Goal: Information Seeking & Learning: Learn about a topic

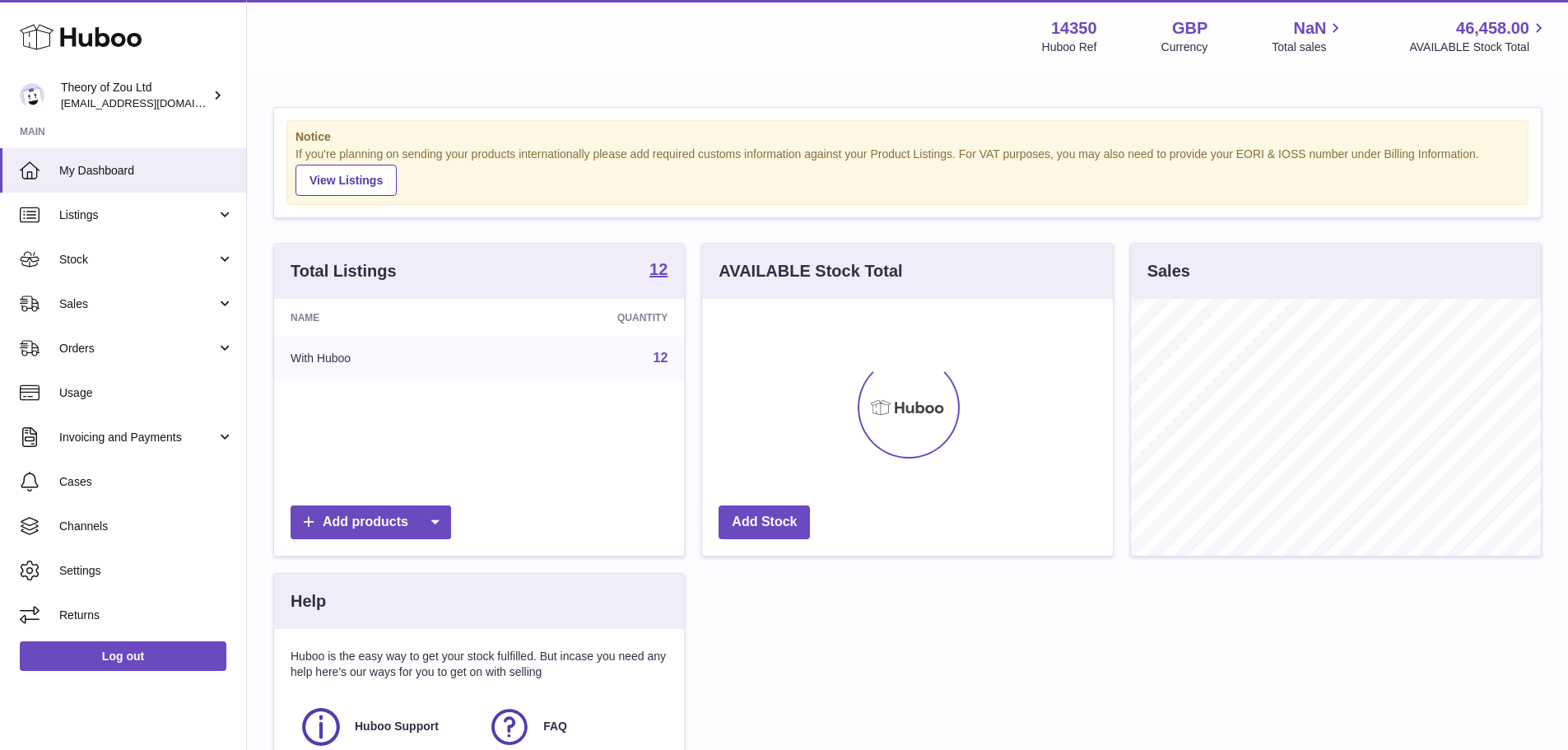
scroll to position [257, 411]
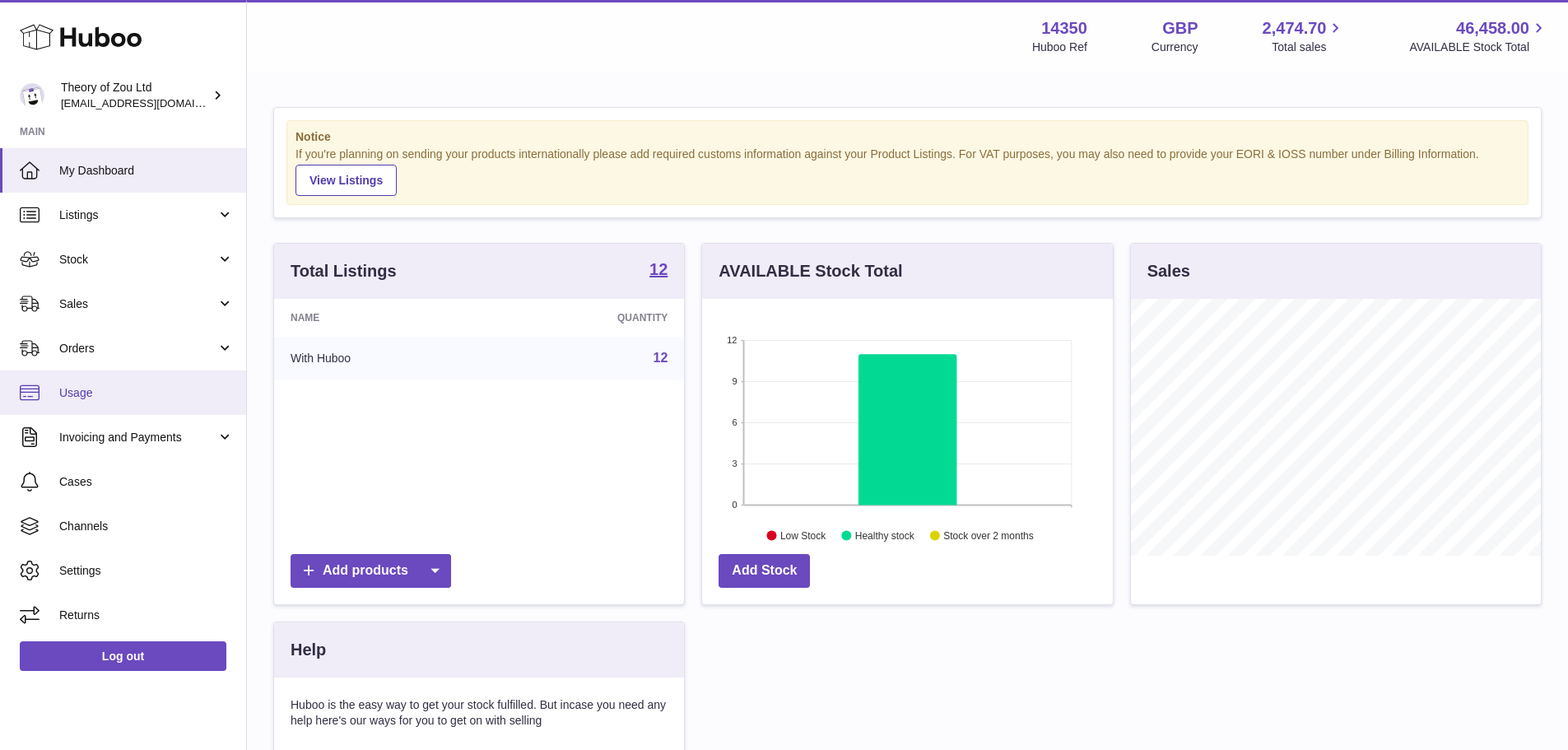
click at [147, 397] on span "Usage" at bounding box center [146, 392] width 175 height 16
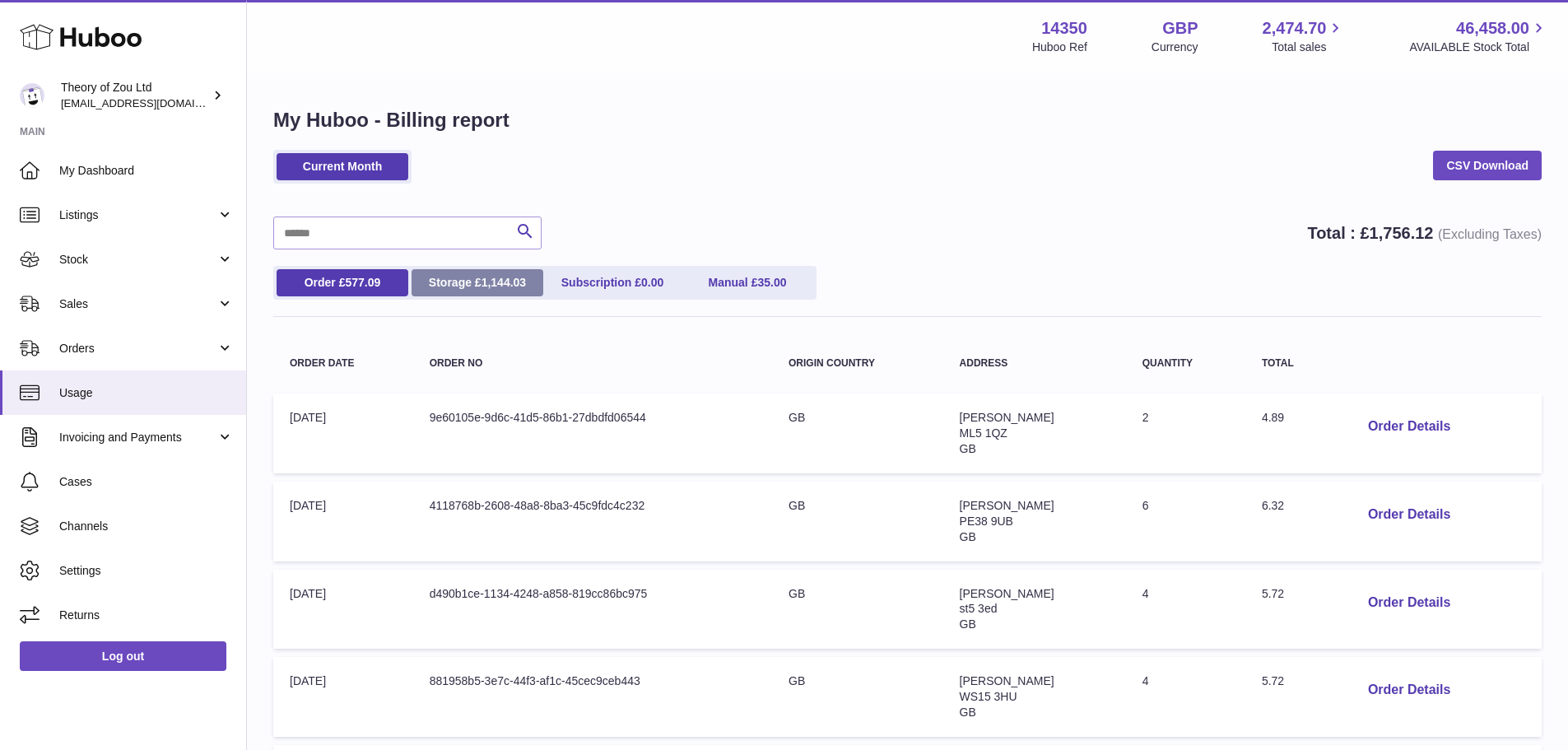
click at [513, 273] on link "Storage £ 1,144.03" at bounding box center [477, 283] width 131 height 27
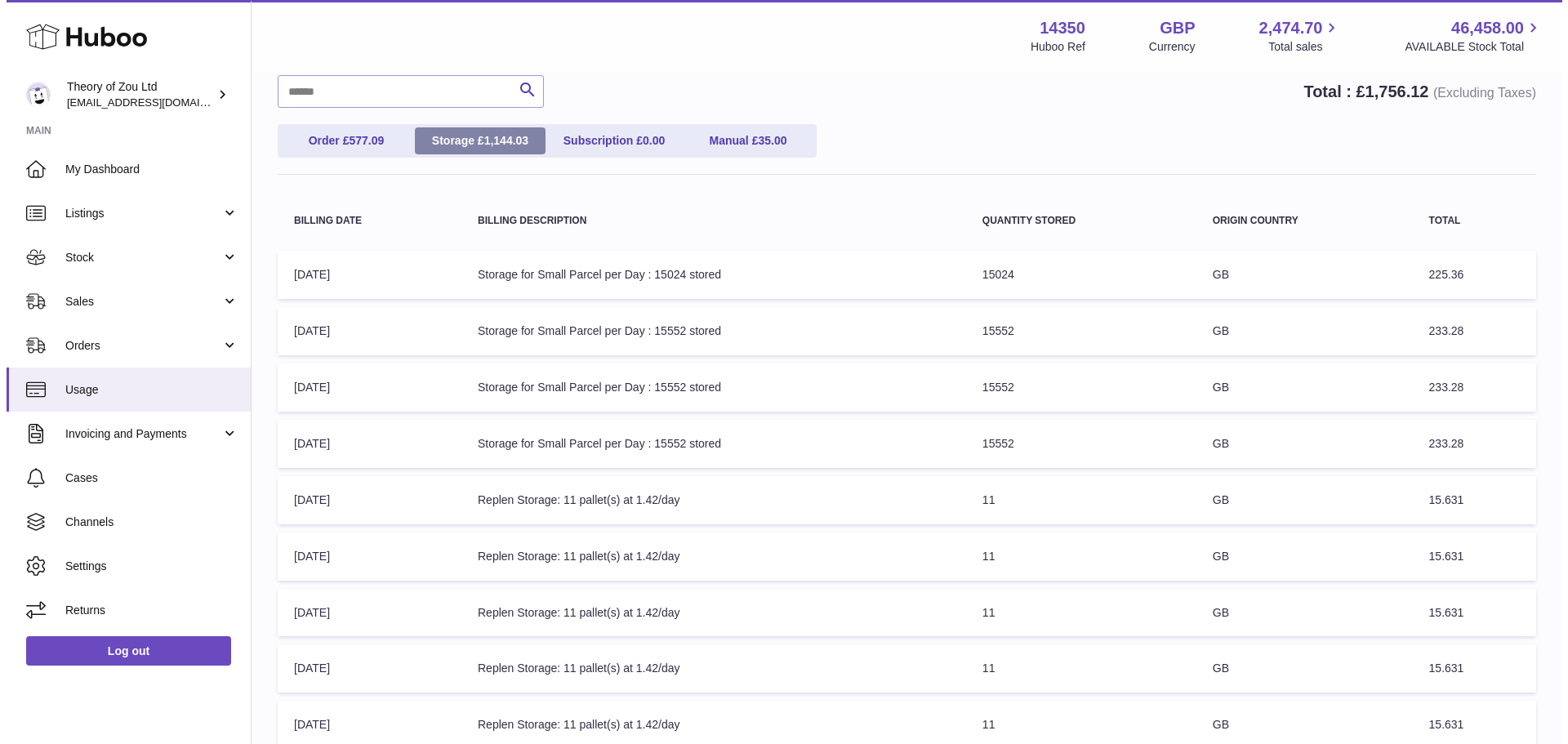
scroll to position [134, 0]
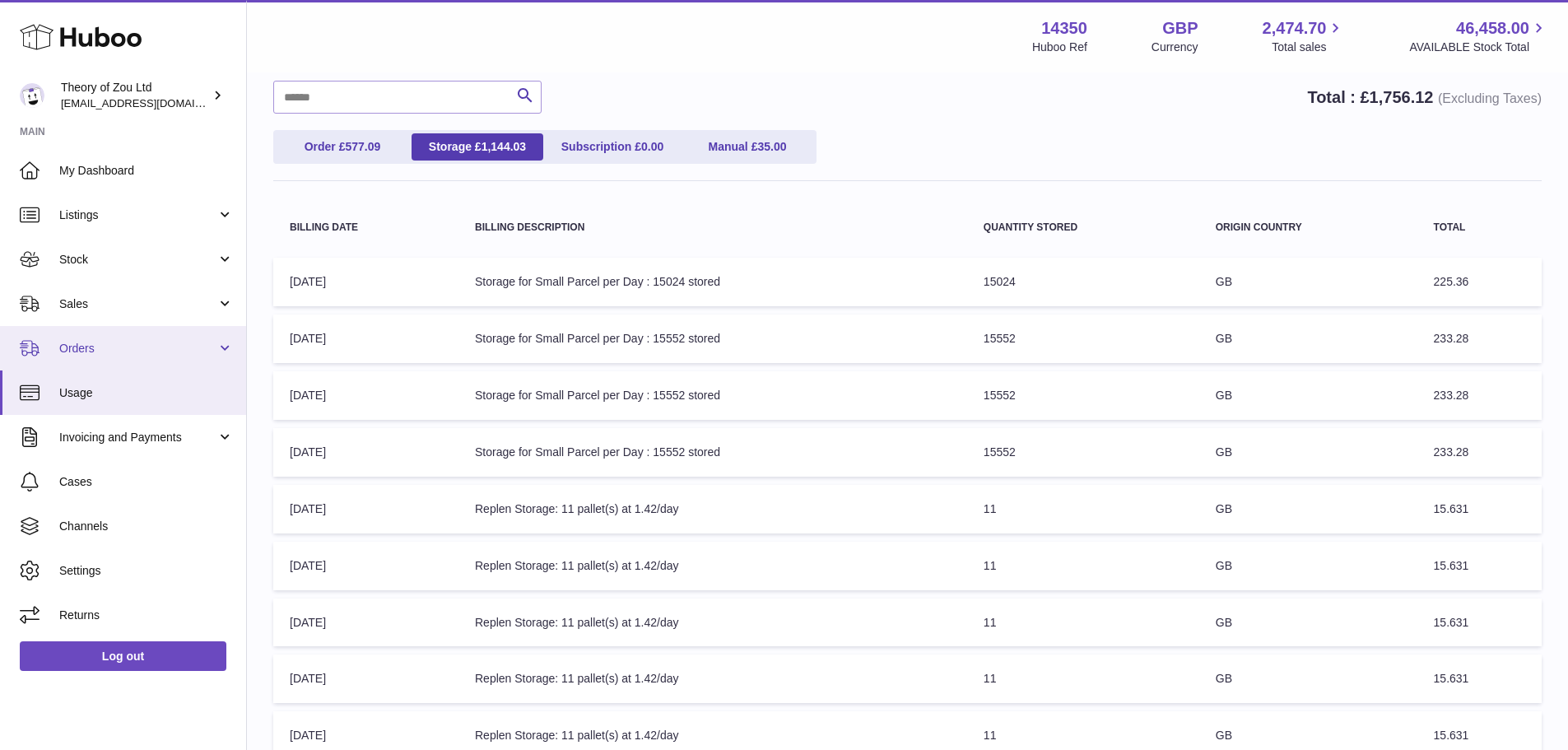
click at [107, 363] on link "Orders" at bounding box center [123, 348] width 246 height 44
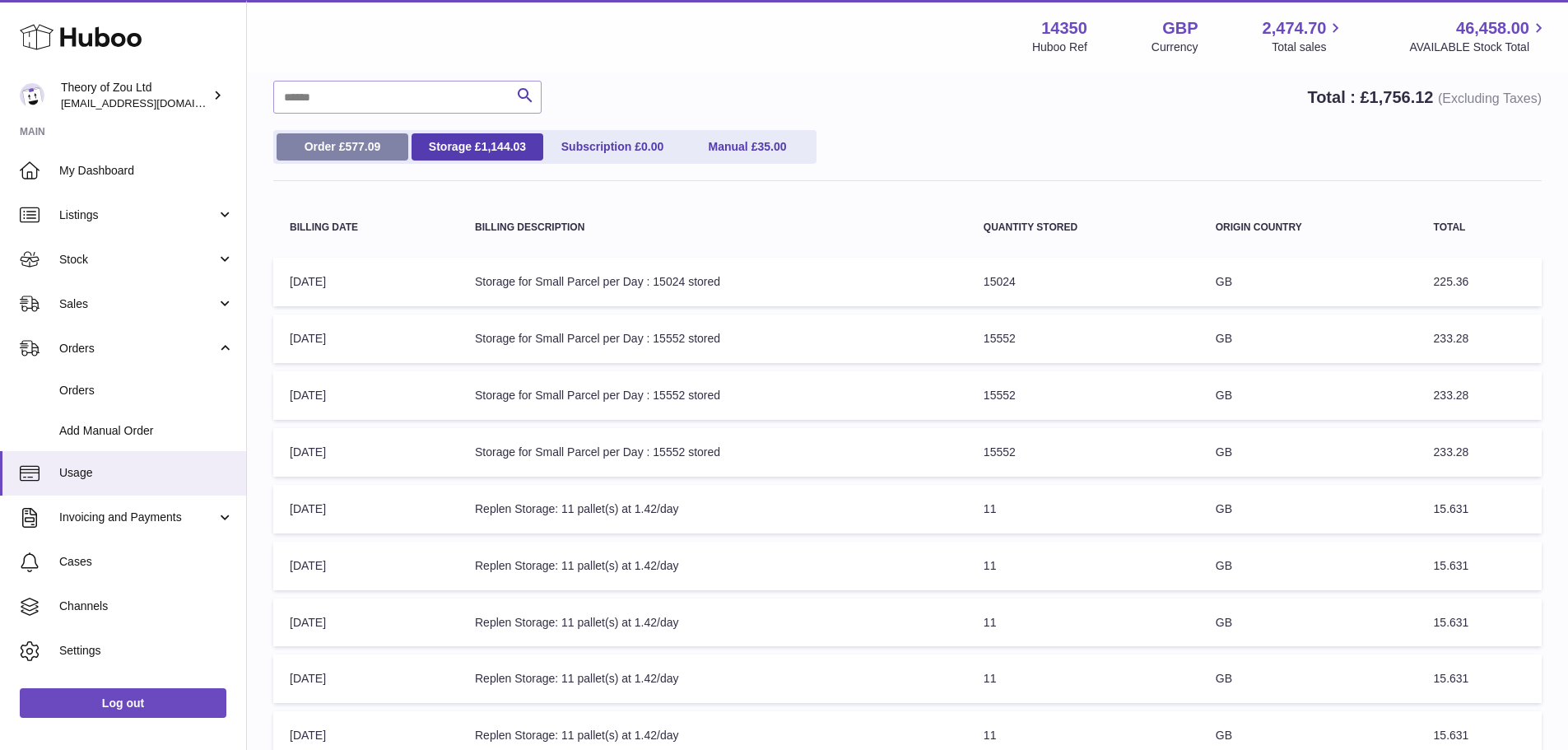
click at [372, 149] on span "577.09" at bounding box center [362, 146] width 36 height 13
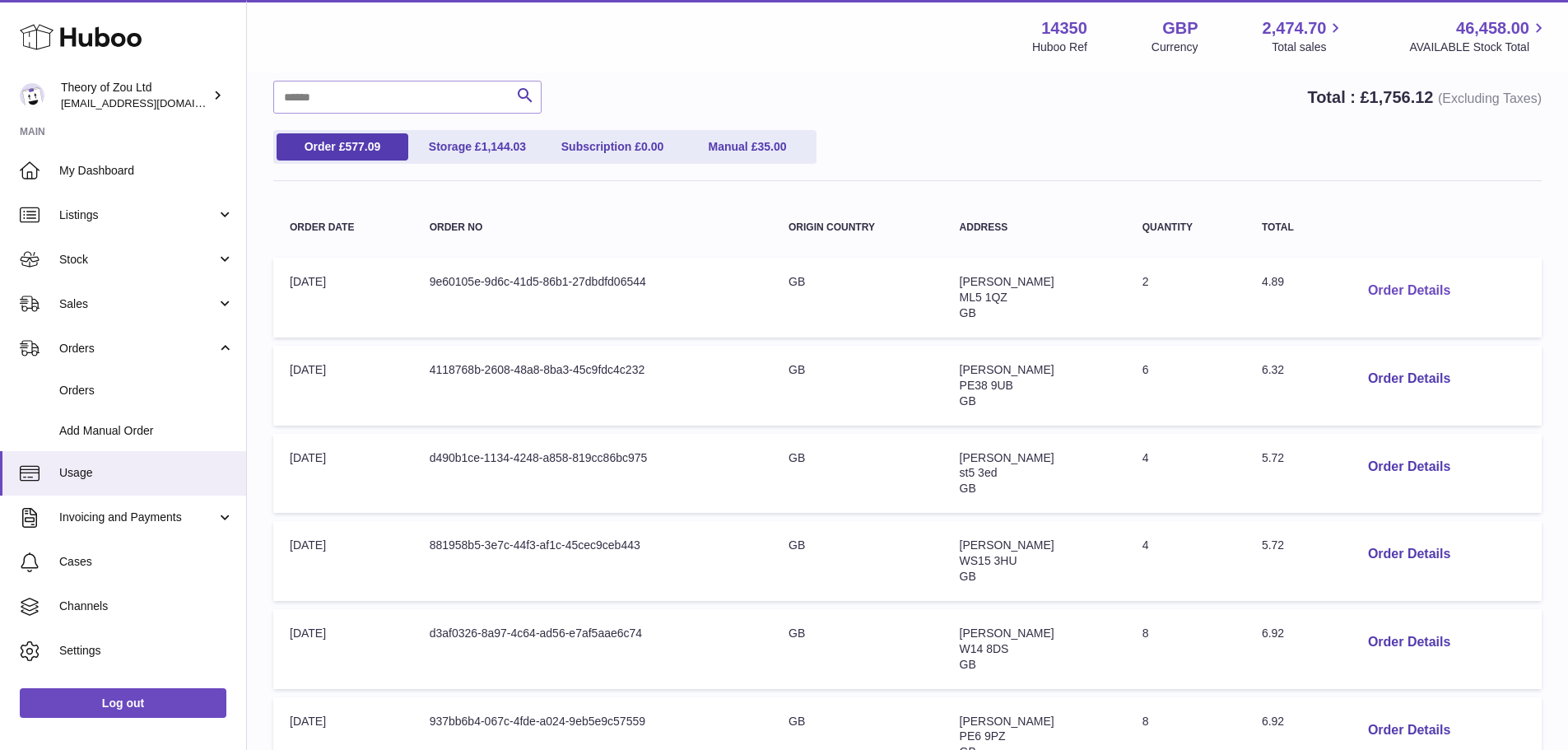
click at [1414, 289] on button "Order Details" at bounding box center [1408, 291] width 109 height 34
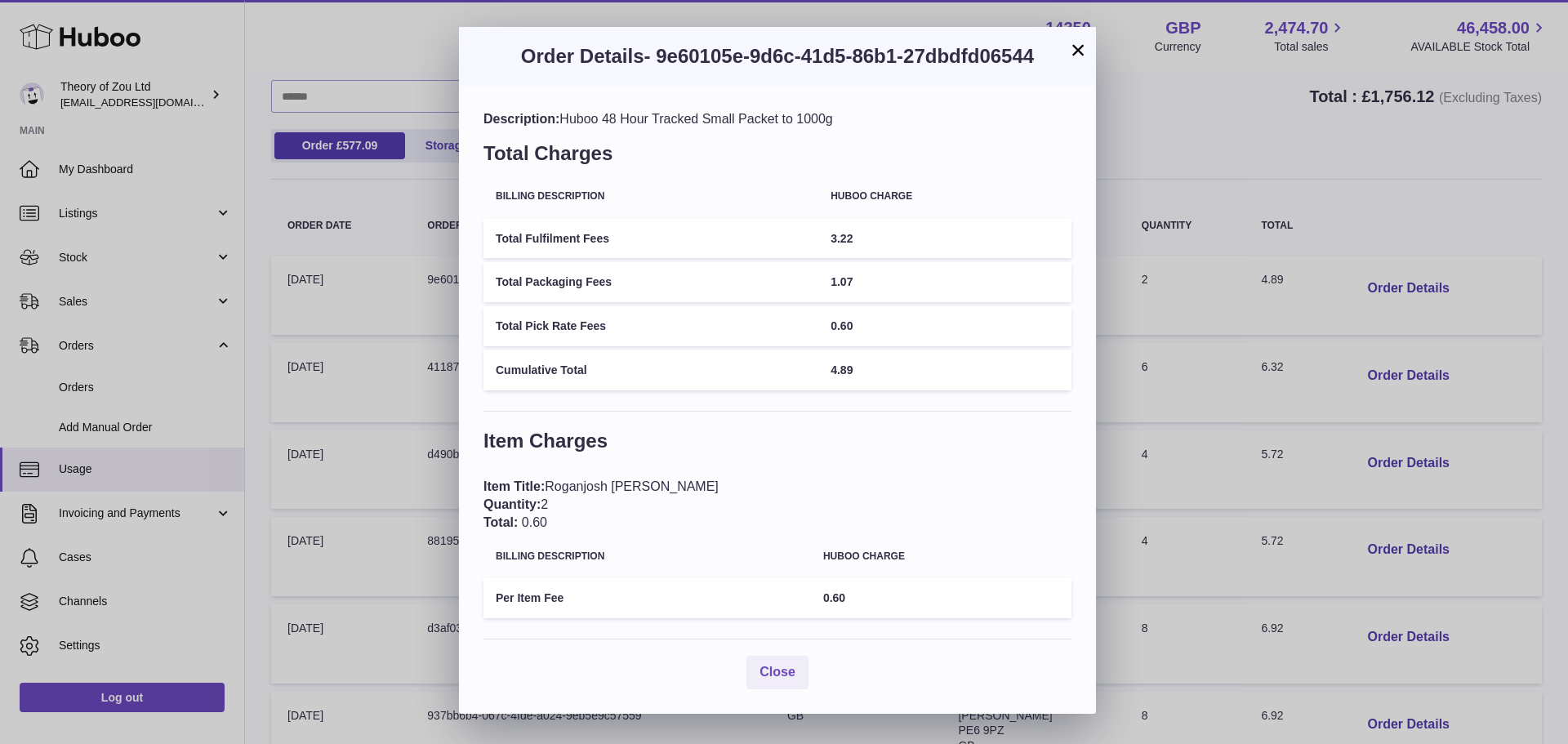
click at [1074, 52] on button "×" at bounding box center [1079, 50] width 20 height 20
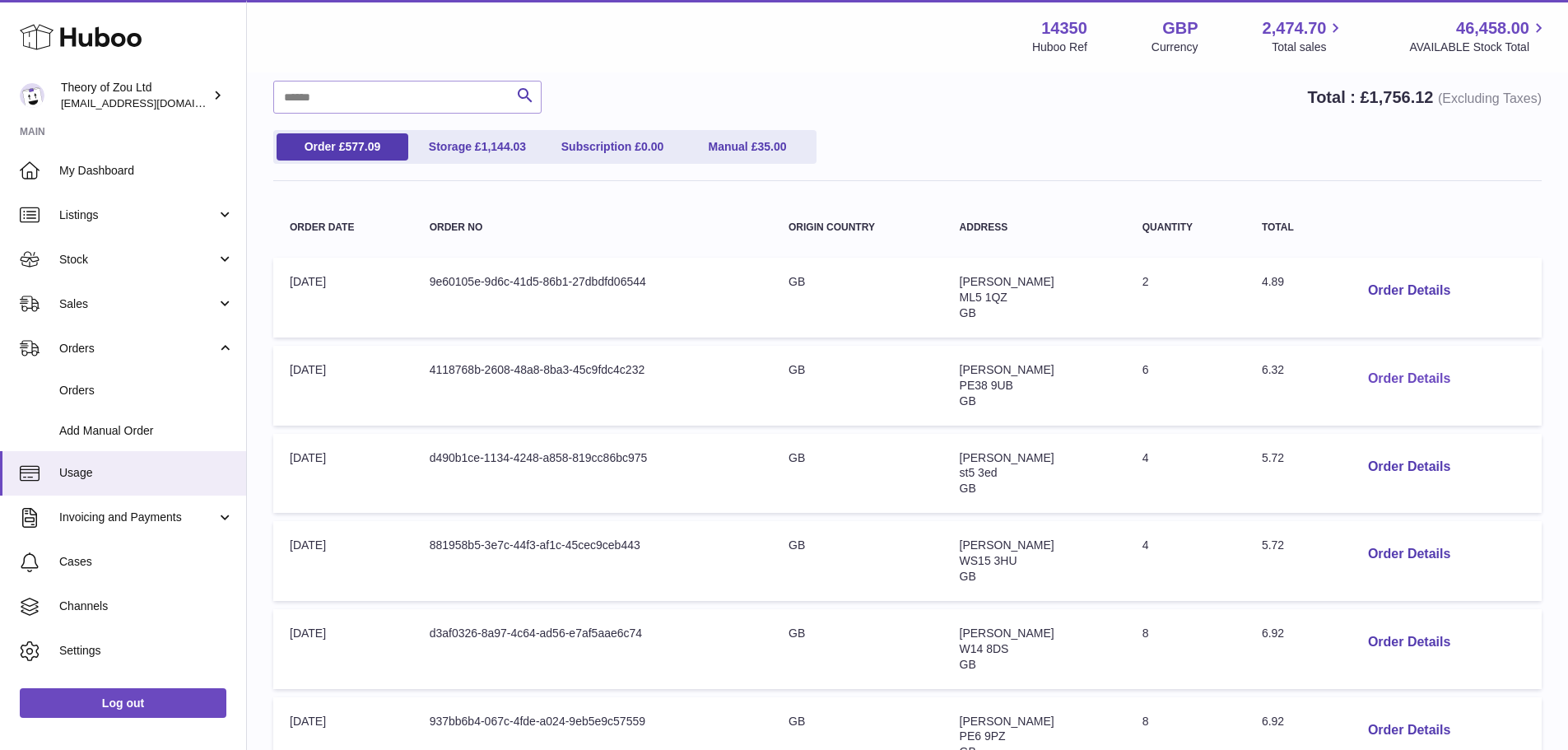
click at [1396, 375] on button "Order Details" at bounding box center [1408, 379] width 109 height 34
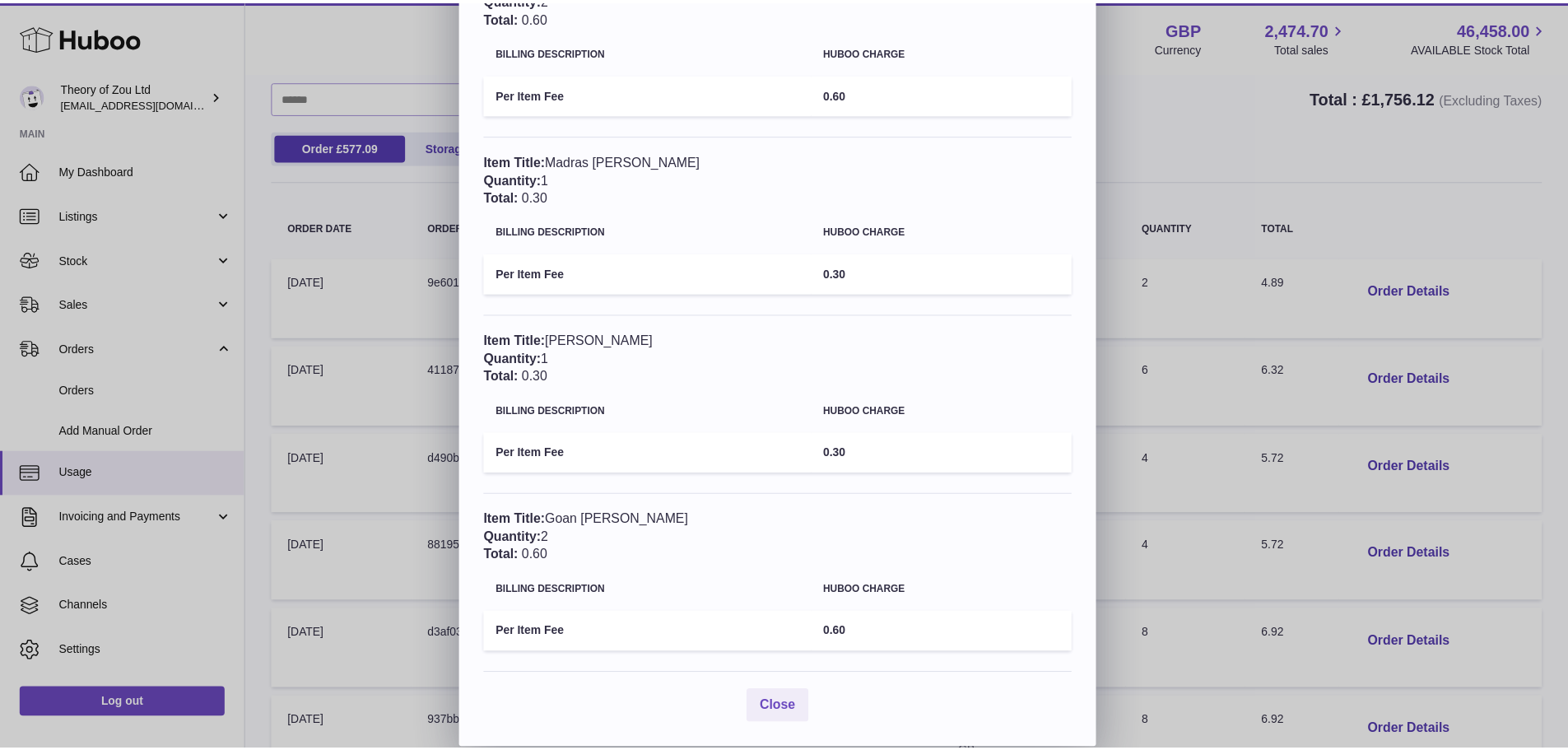
scroll to position [0, 0]
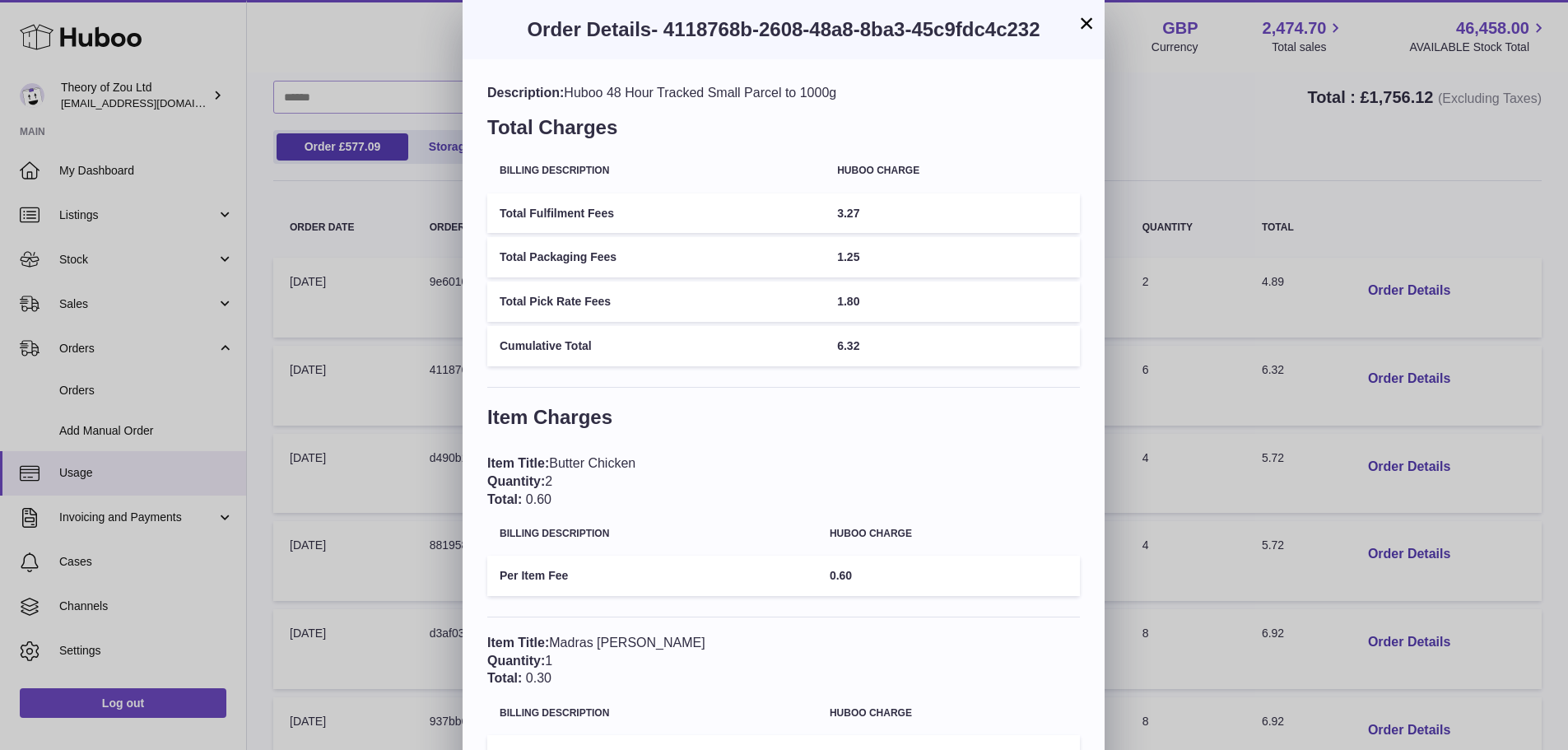
click at [1167, 121] on div "× Order Details - 4118768b-2608-48a8-8ba3-45c9fdc4c232 Description: Huboo 48 Ho…" at bounding box center [784, 615] width 1568 height 1231
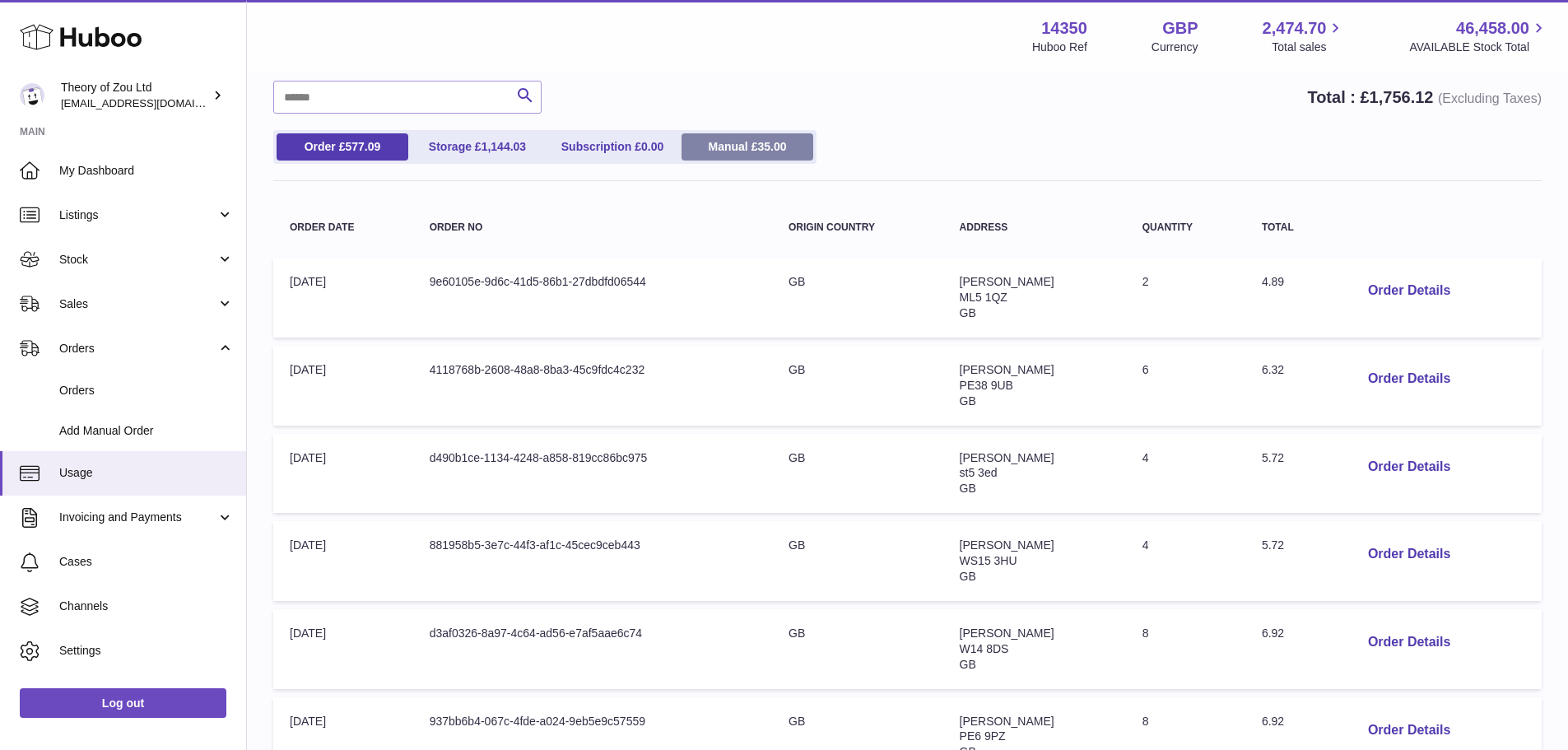
click at [732, 150] on link "Manual £ 35.00" at bounding box center [747, 146] width 131 height 27
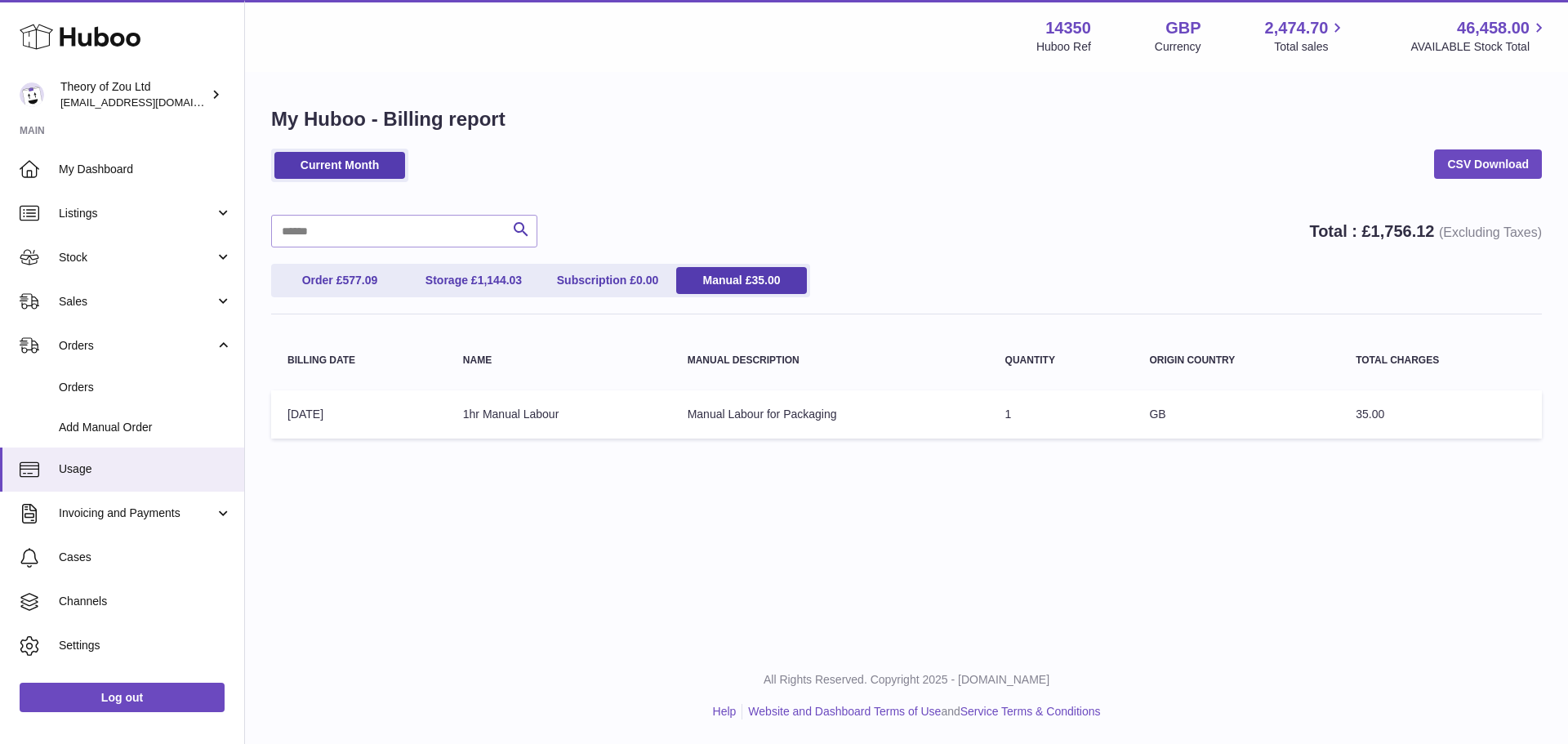
click at [477, 294] on ul "Order £ 577.09 Storage £ 1,144.03 Subscription £ 0.00 Manual £ 35.00" at bounding box center [541, 280] width 539 height 34
click at [472, 290] on link "Storage £ 1,144.03" at bounding box center [474, 280] width 130 height 27
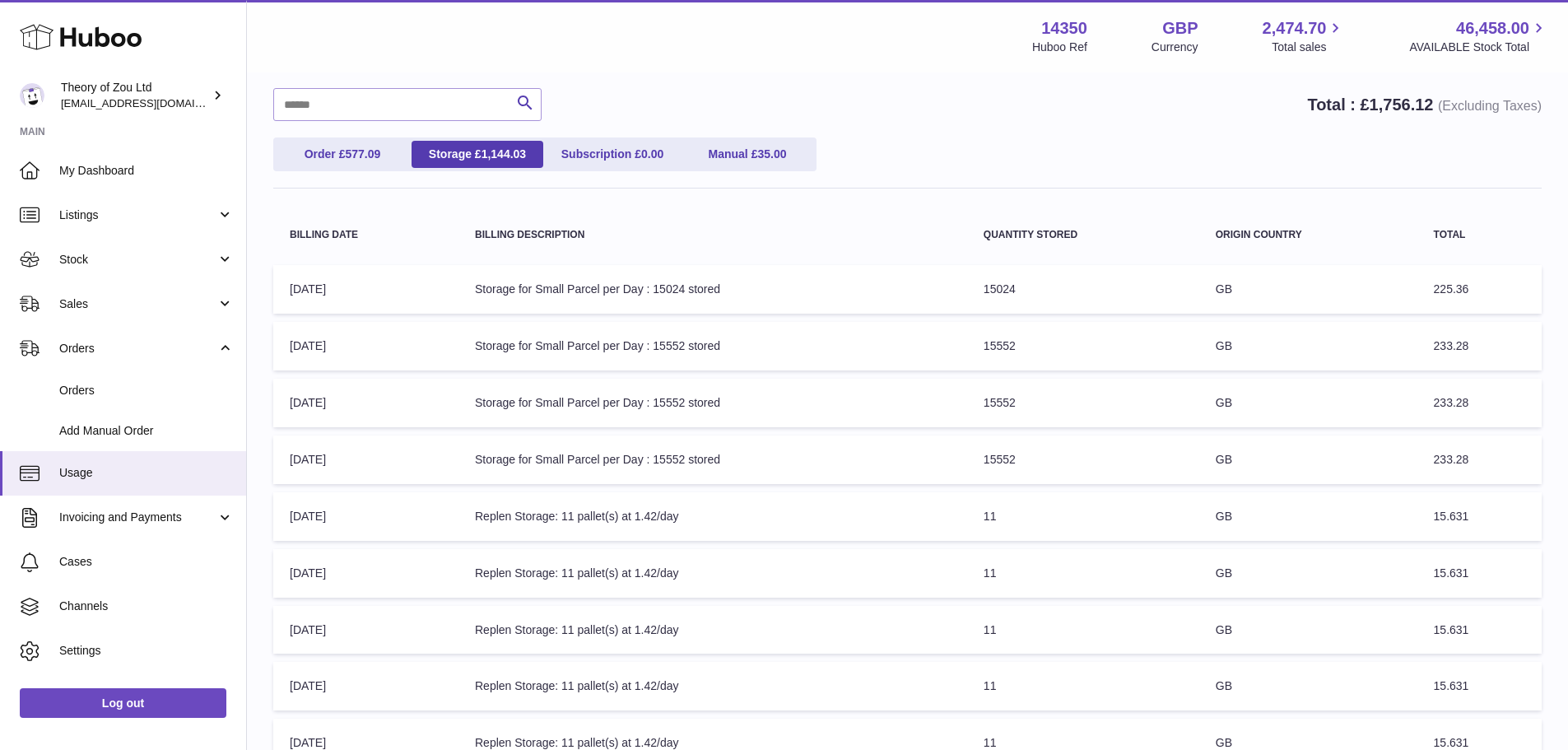
scroll to position [382, 0]
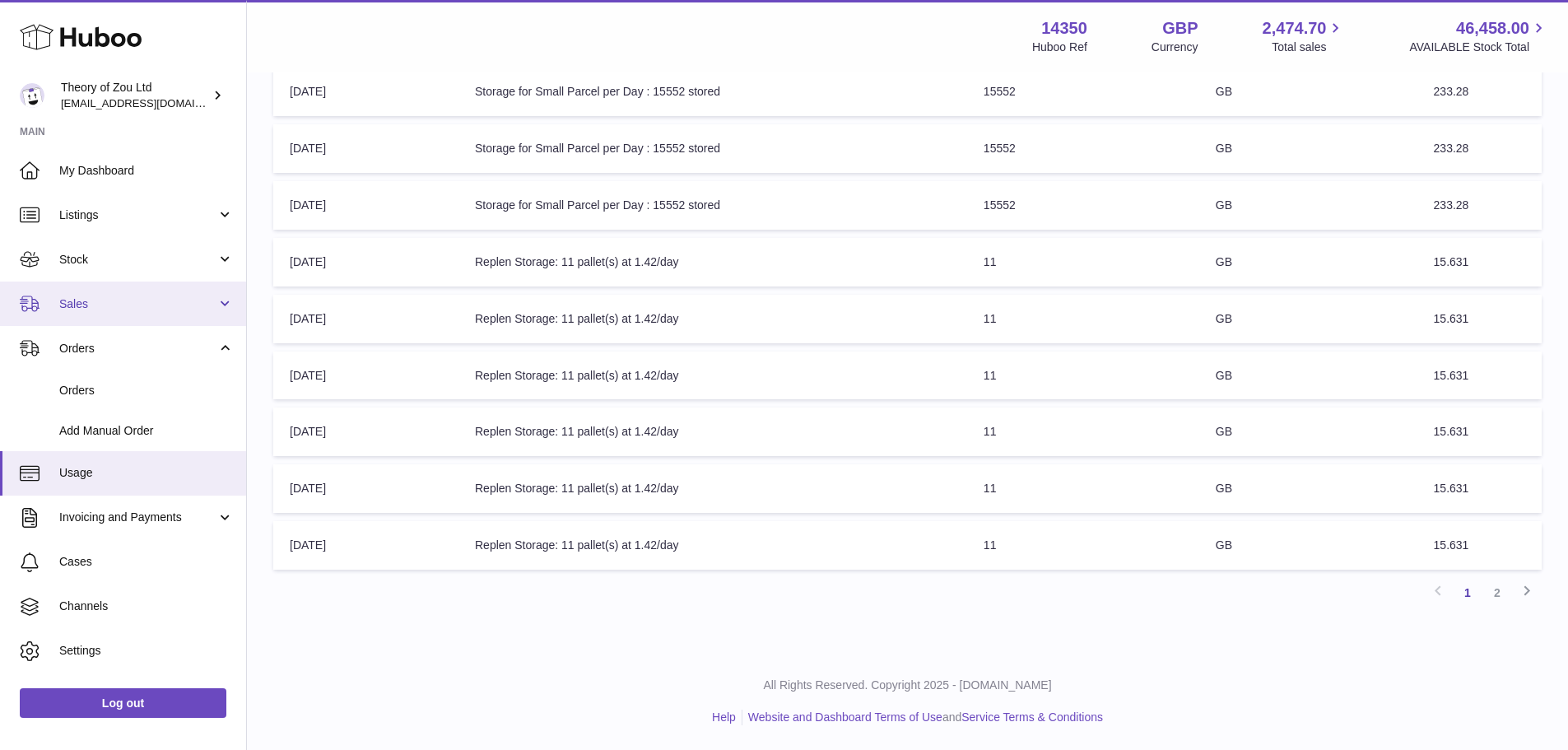
click at [104, 306] on span "Sales" at bounding box center [137, 303] width 157 height 16
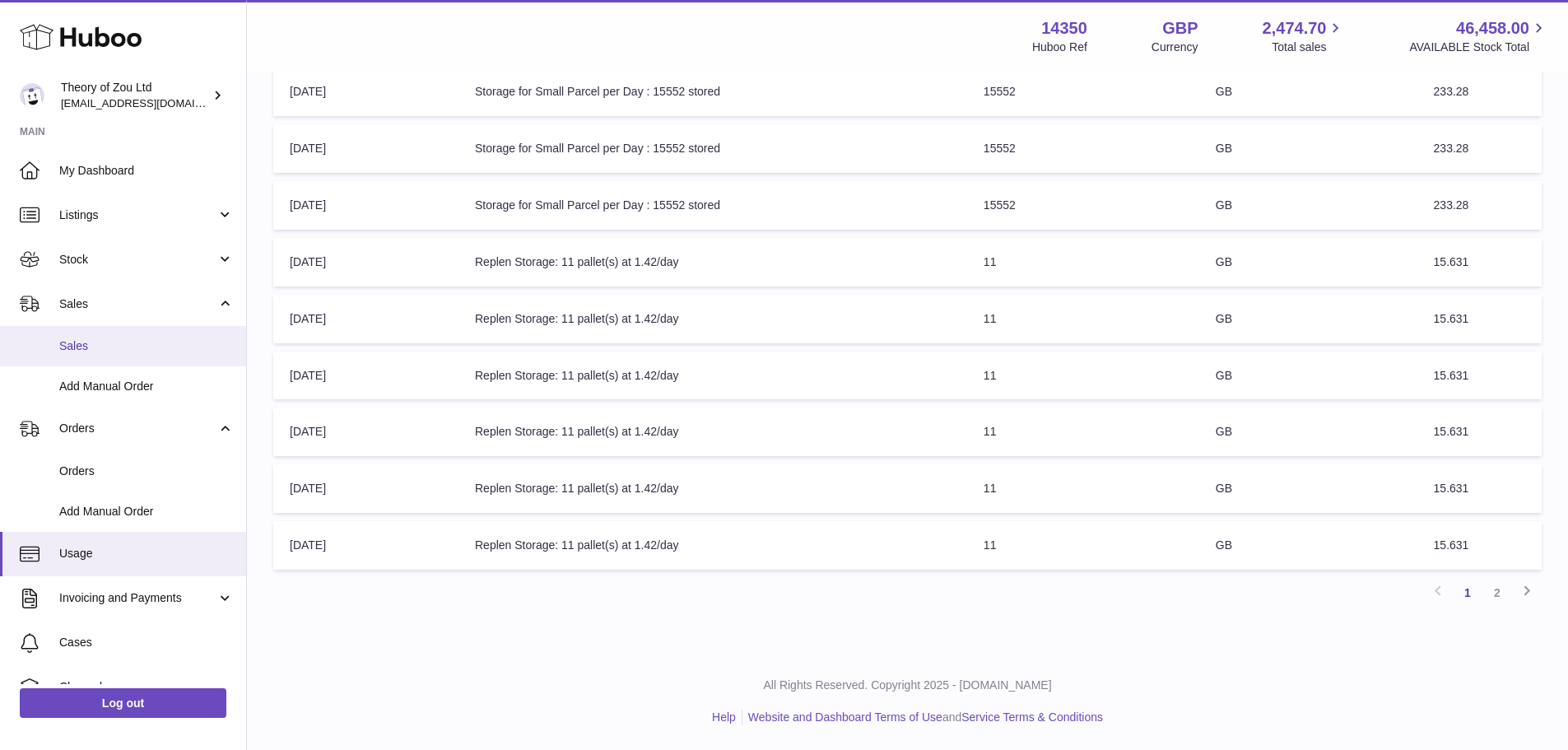
click at [87, 360] on link "Sales" at bounding box center [123, 346] width 246 height 41
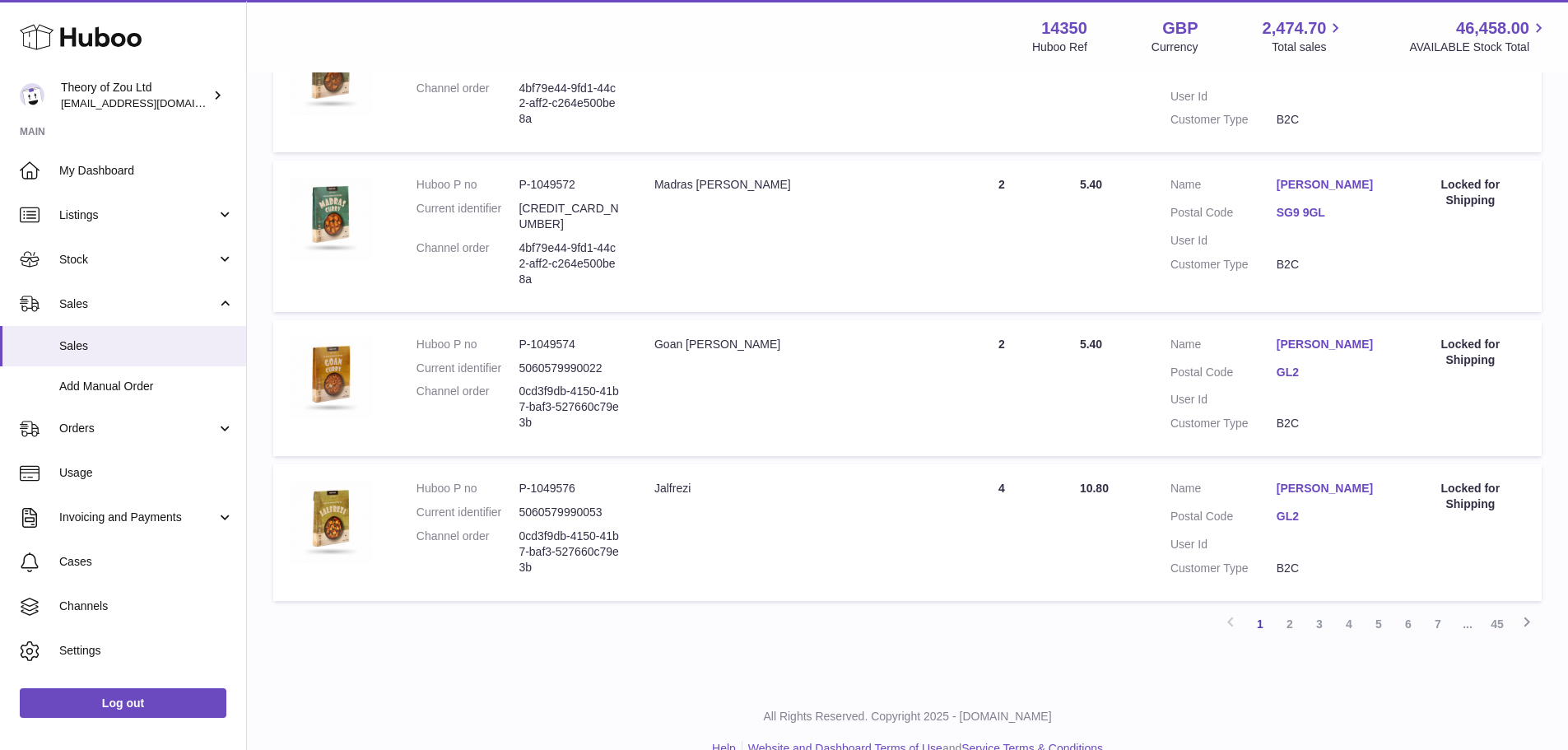
scroll to position [1280, 0]
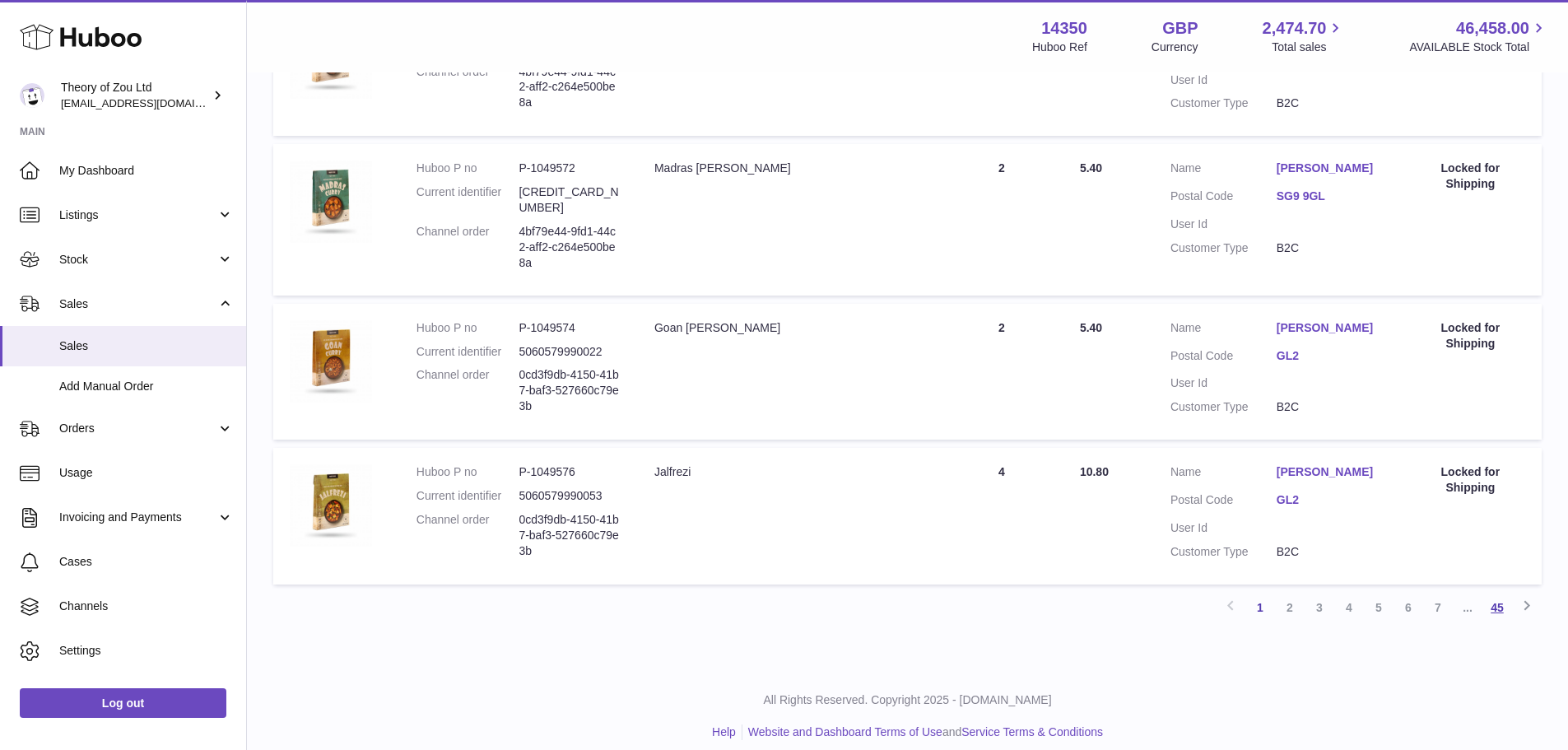
click at [1494, 593] on link "45" at bounding box center [1497, 608] width 30 height 30
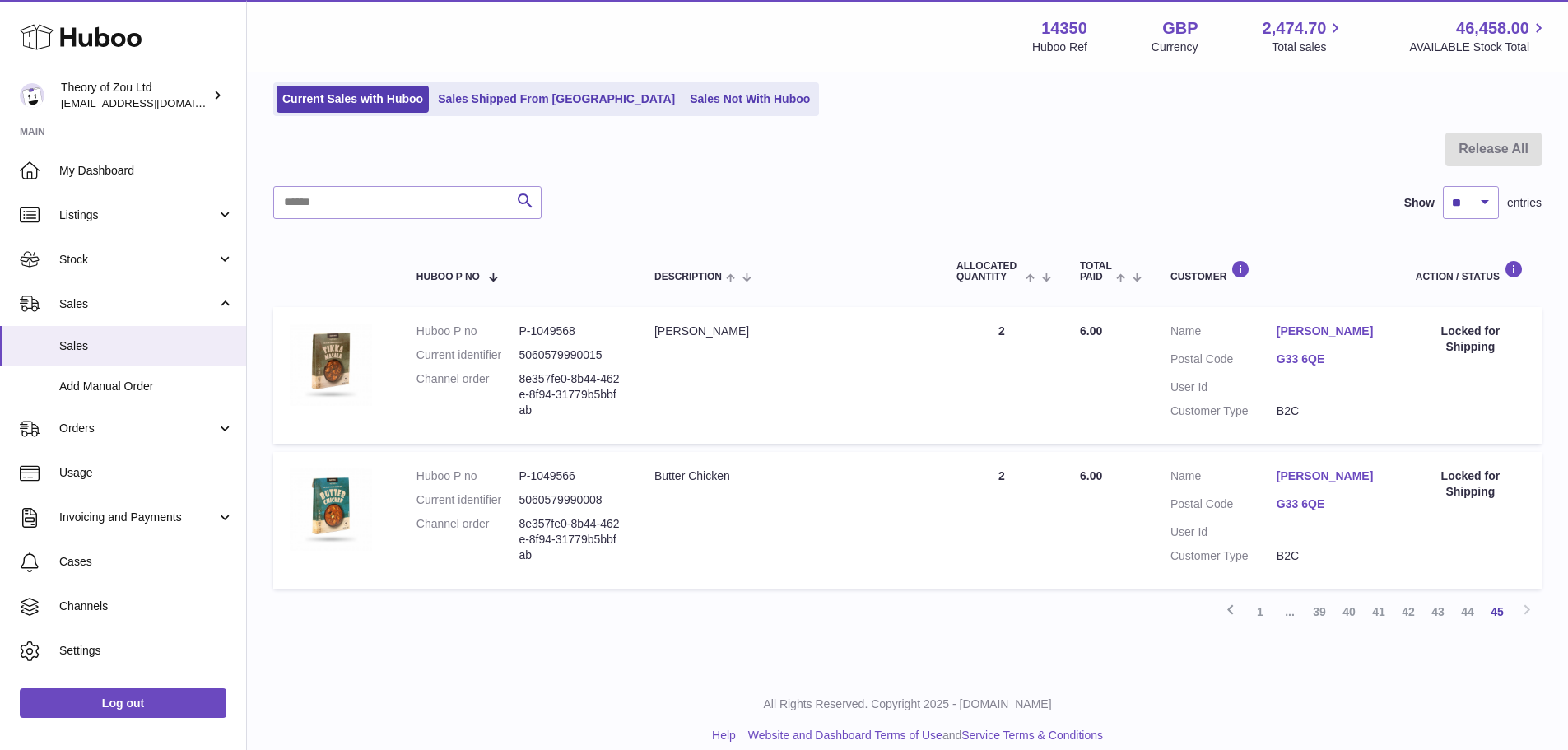
scroll to position [124, 0]
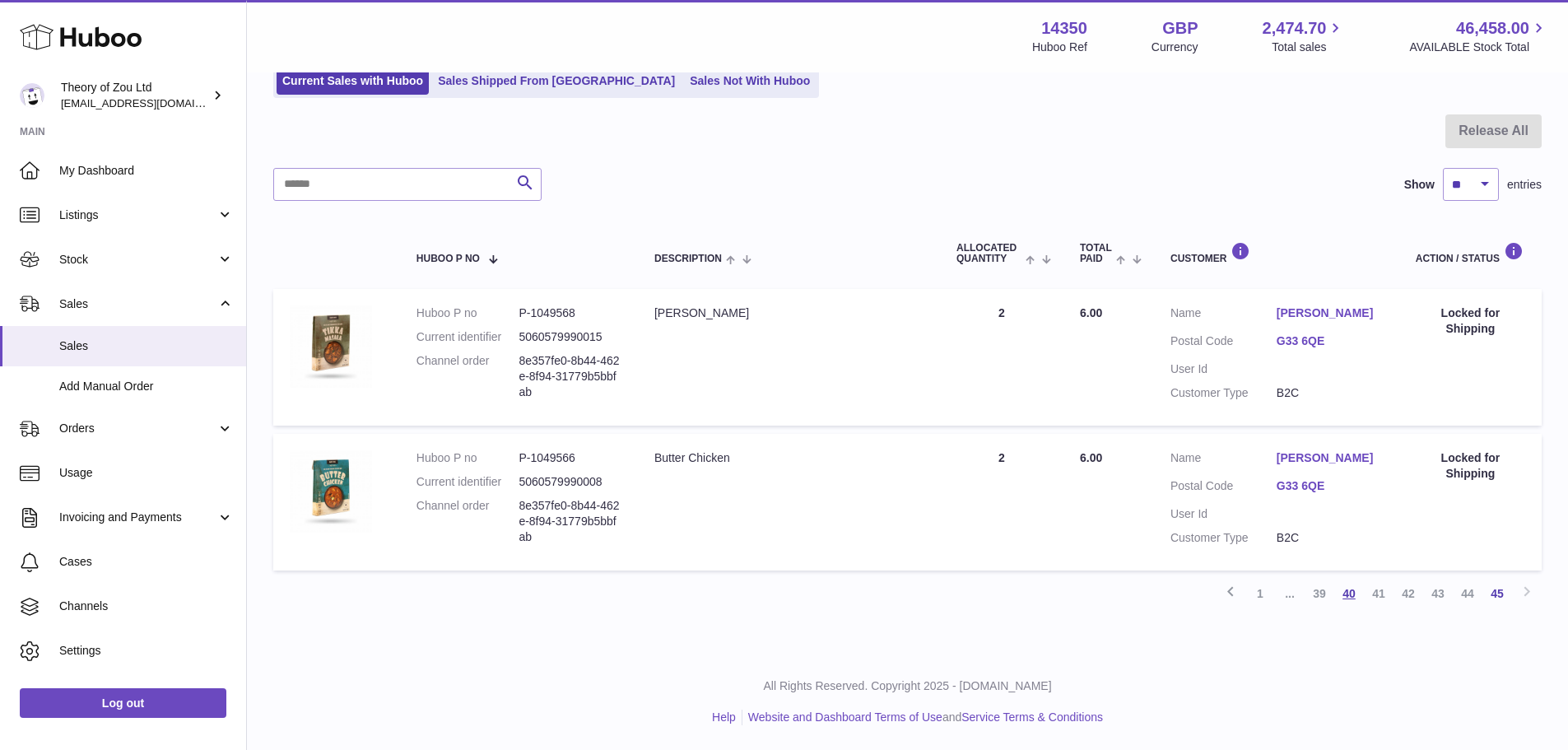
click at [1351, 590] on link "40" at bounding box center [1349, 594] width 30 height 30
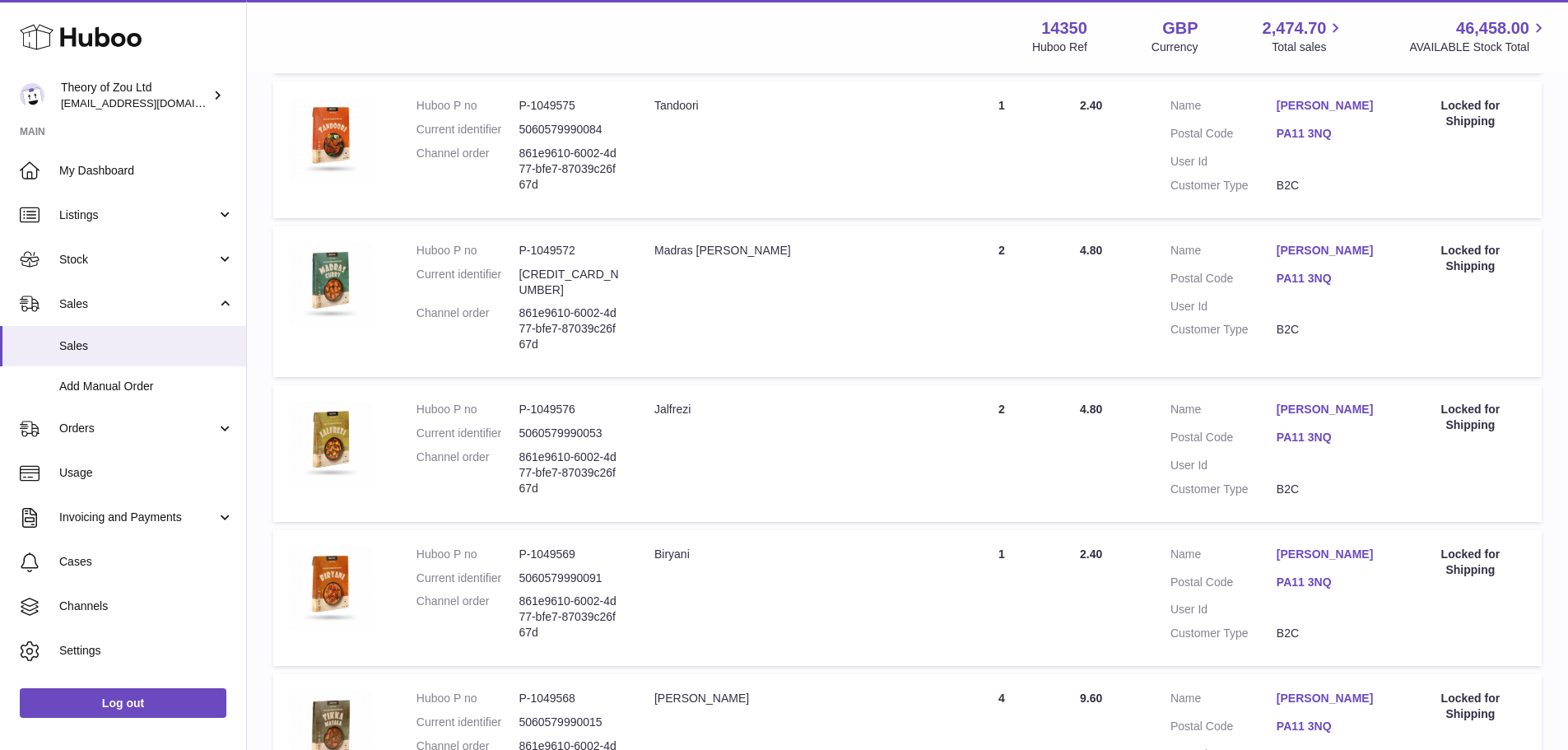
scroll to position [1226, 0]
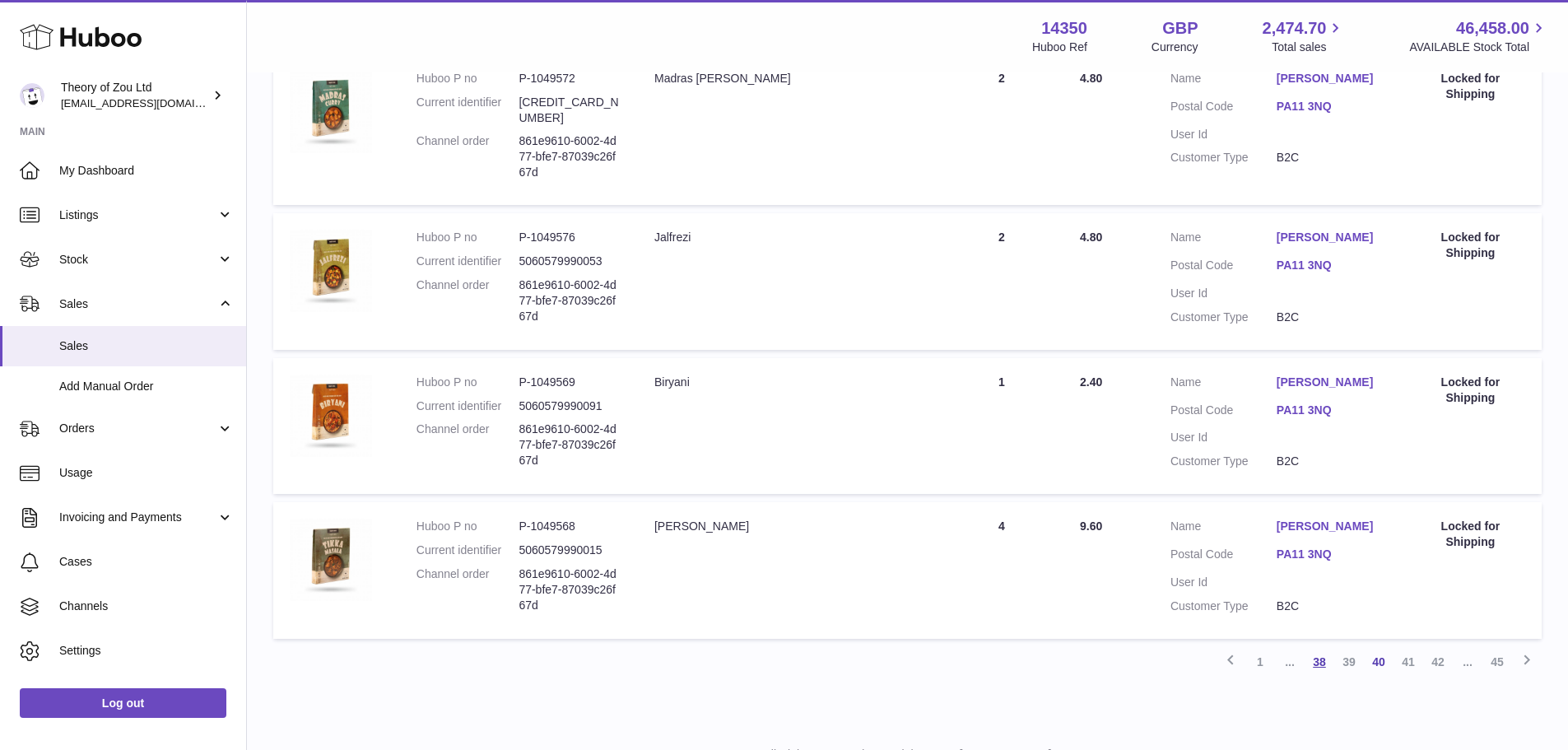
click at [1317, 652] on link "38" at bounding box center [1319, 662] width 30 height 30
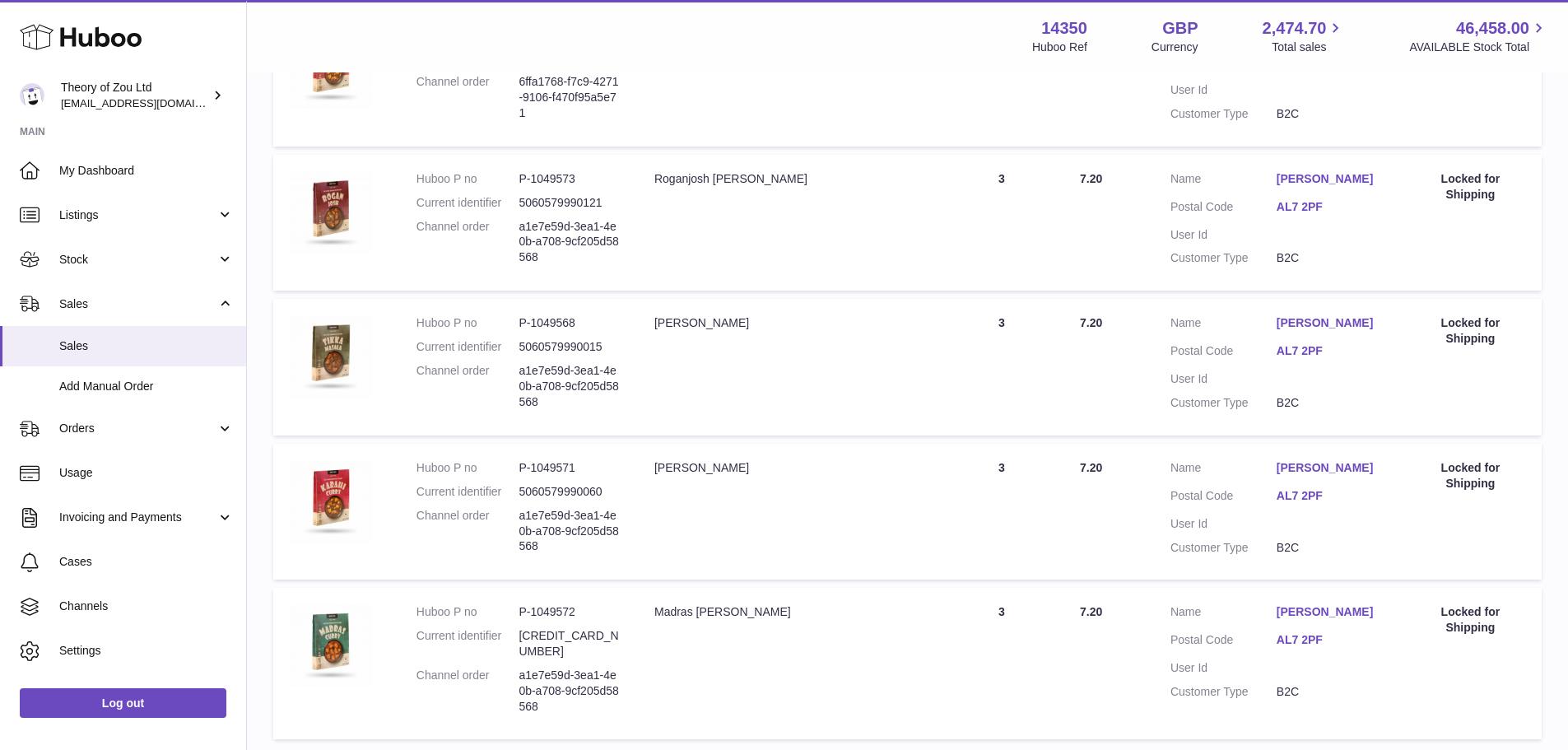
scroll to position [1280, 0]
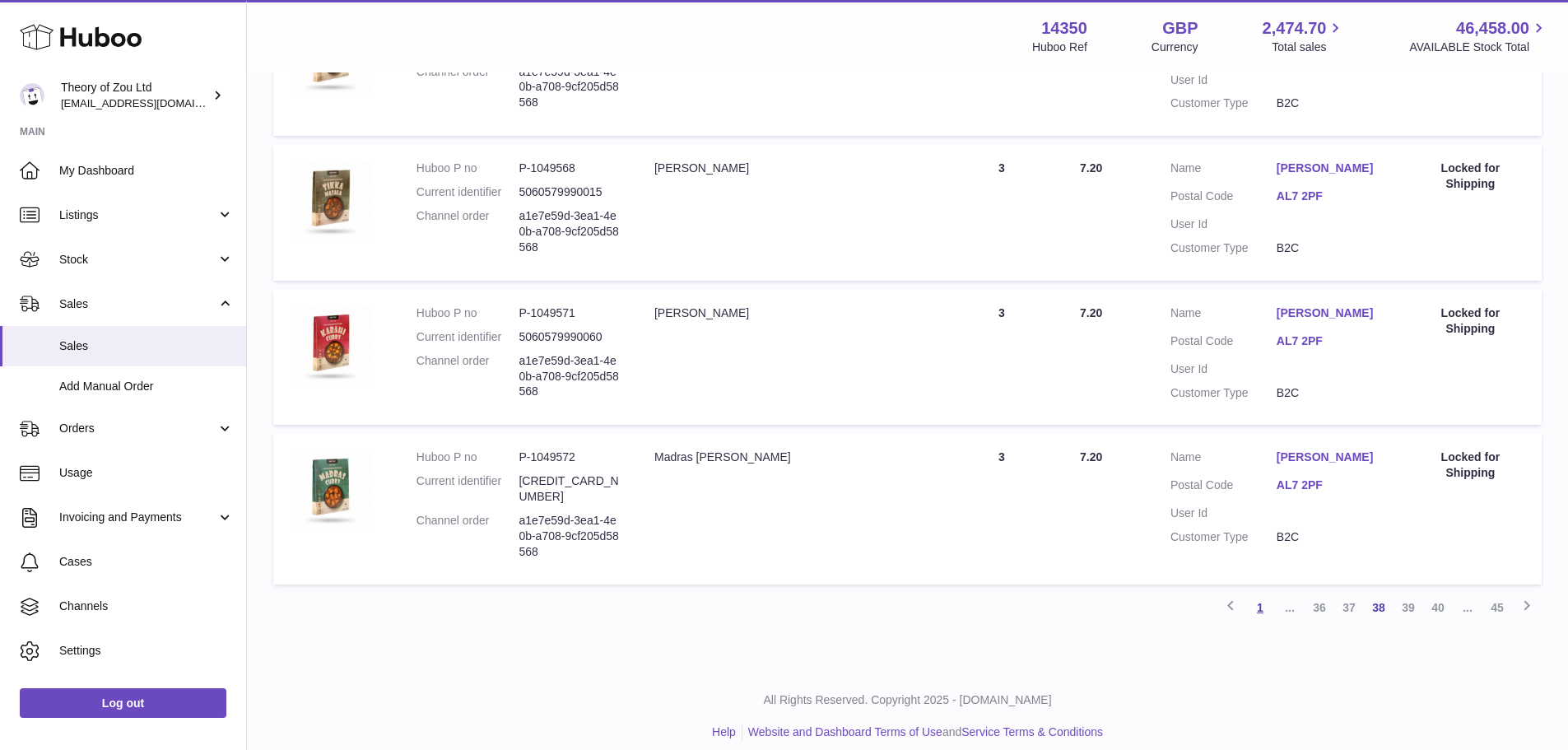
click at [1265, 598] on link "1" at bounding box center [1260, 608] width 30 height 30
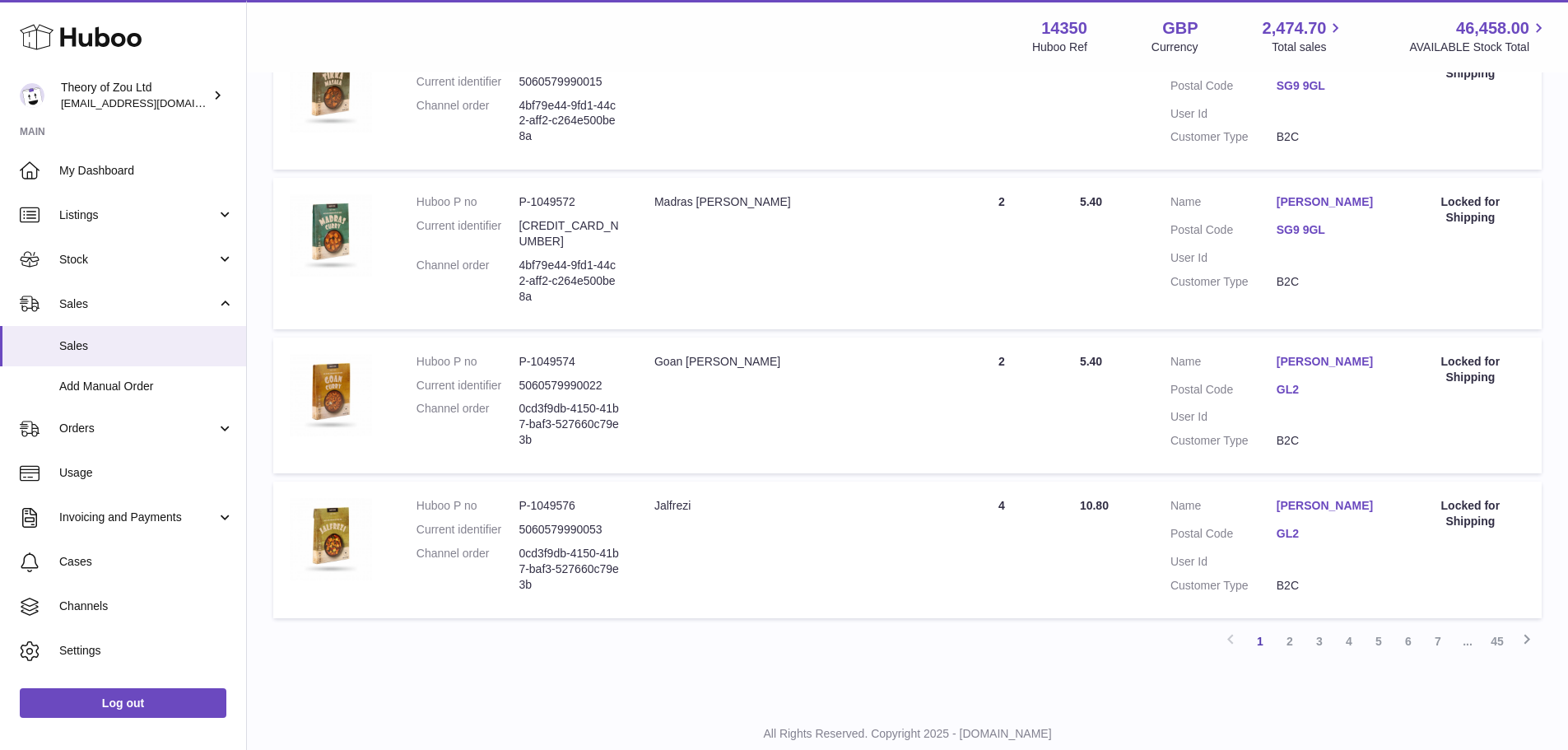
scroll to position [1280, 0]
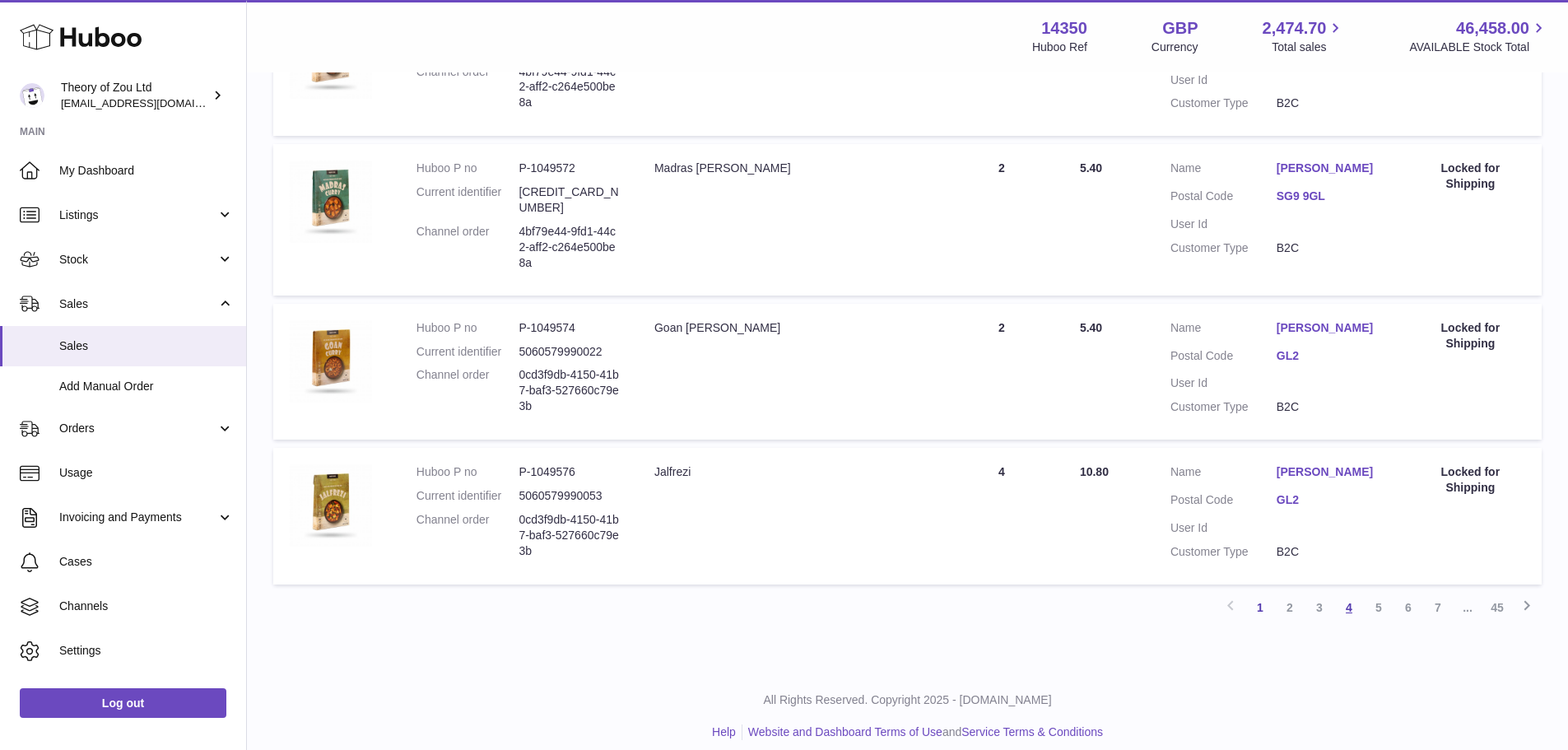
click at [1344, 595] on link "4" at bounding box center [1349, 608] width 30 height 30
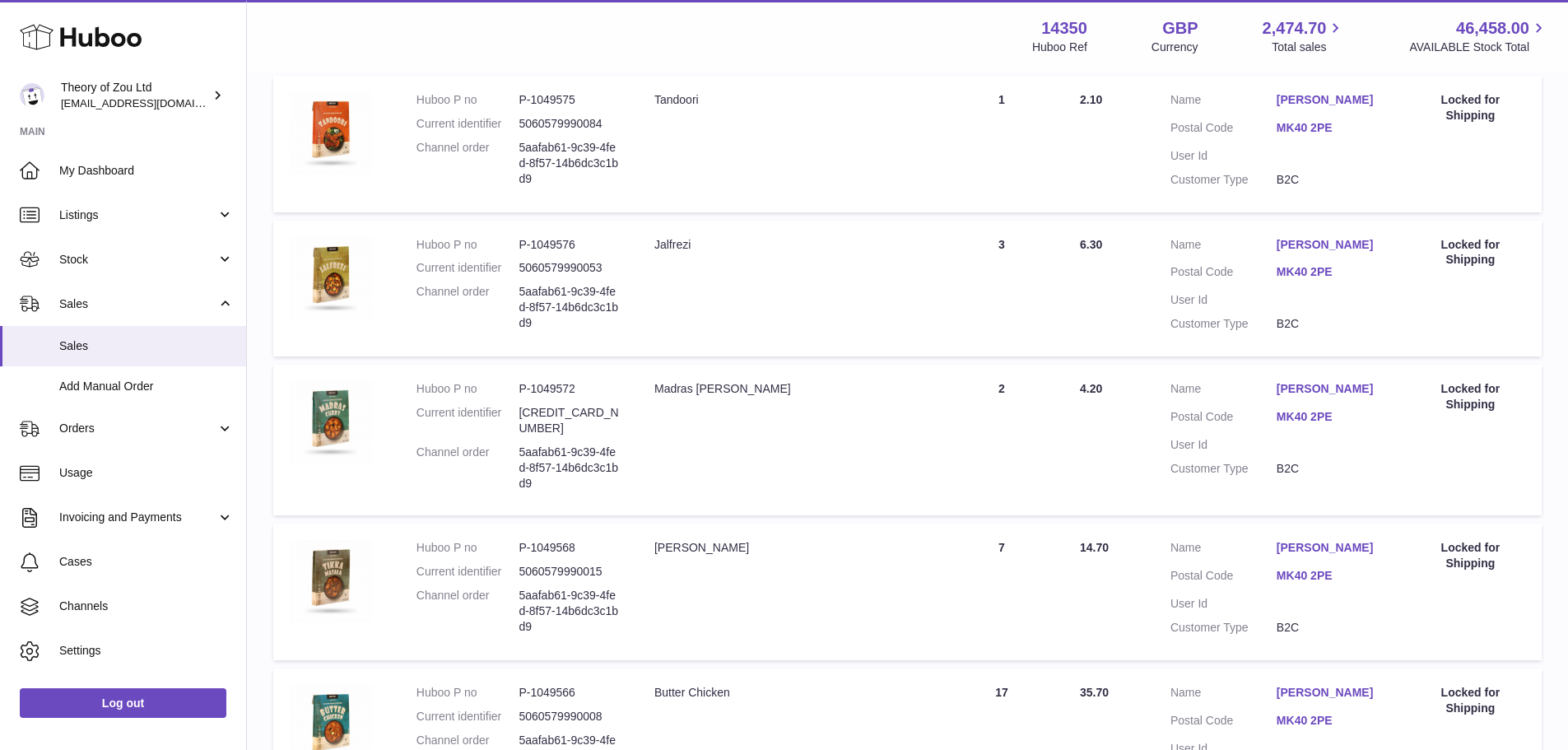
scroll to position [1280, 0]
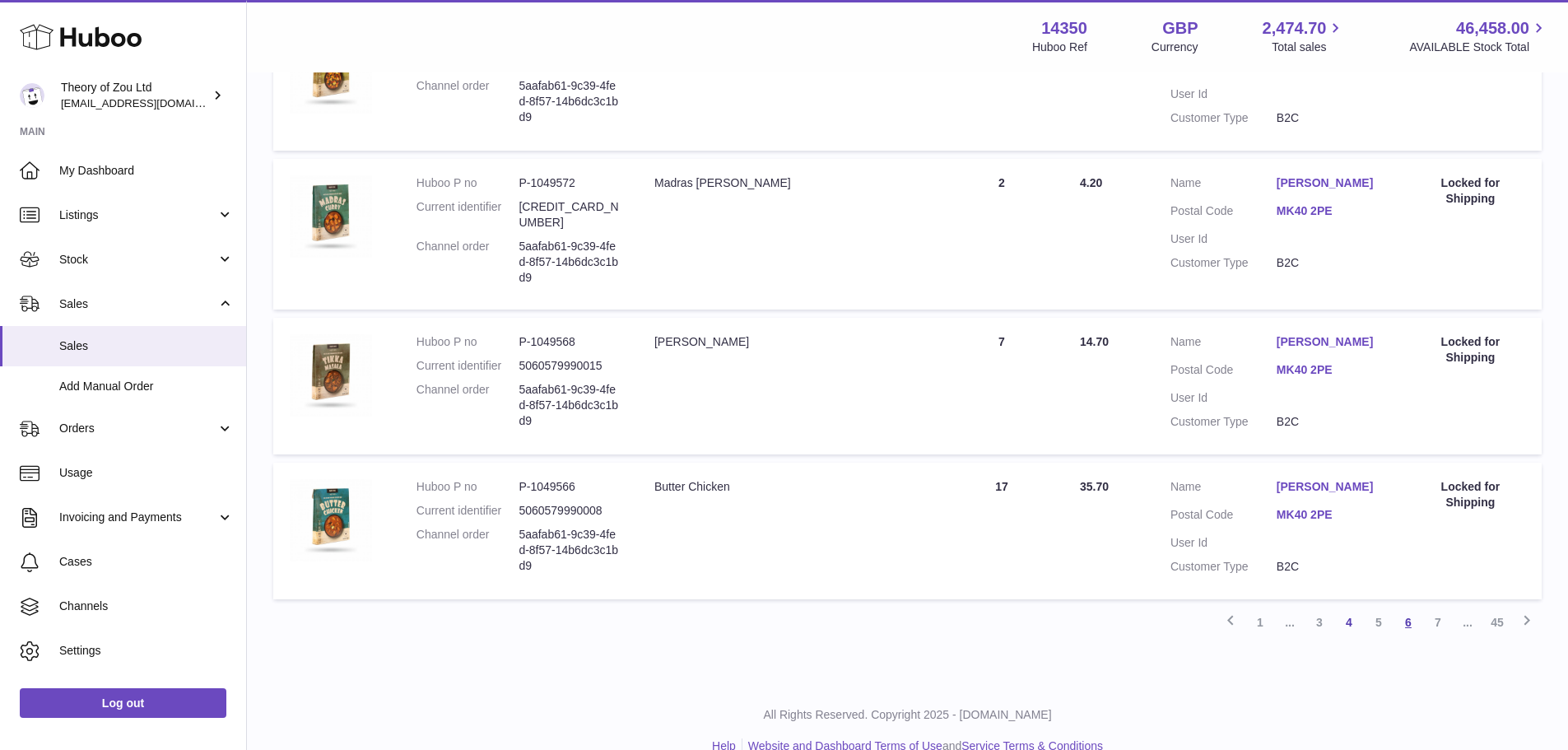
click at [1413, 607] on link "6" at bounding box center [1408, 622] width 30 height 30
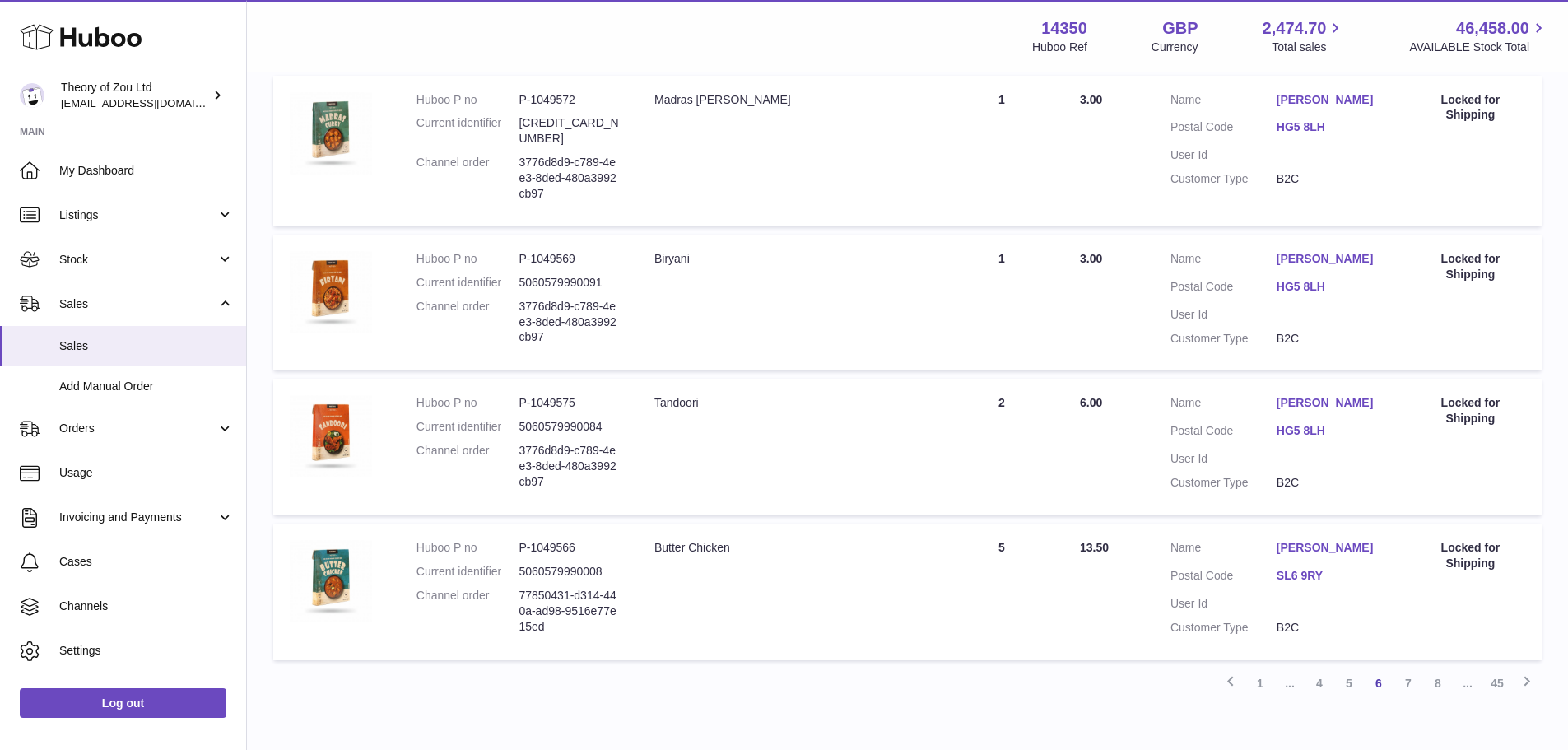
scroll to position [1280, 0]
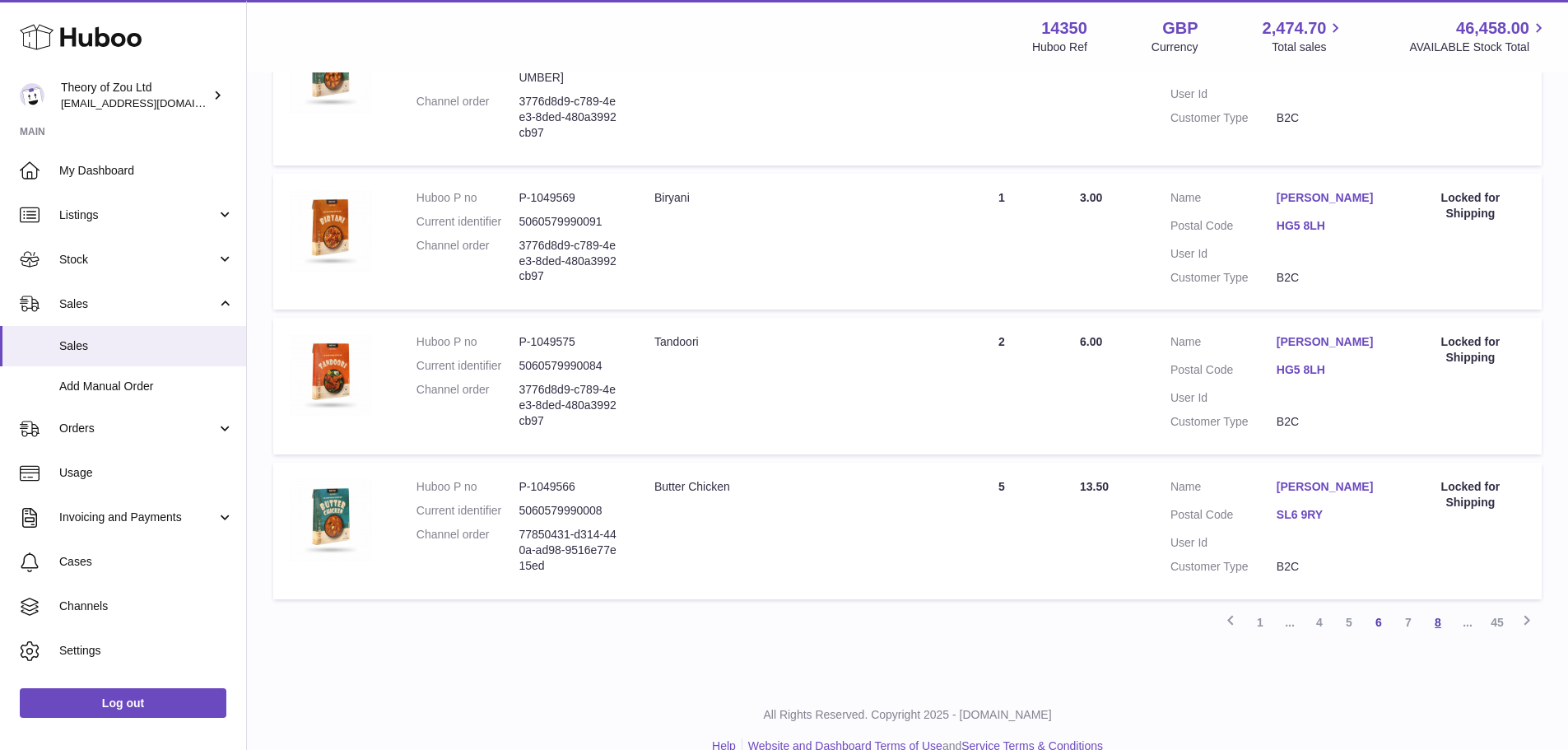
click at [1427, 607] on link "8" at bounding box center [1437, 622] width 30 height 30
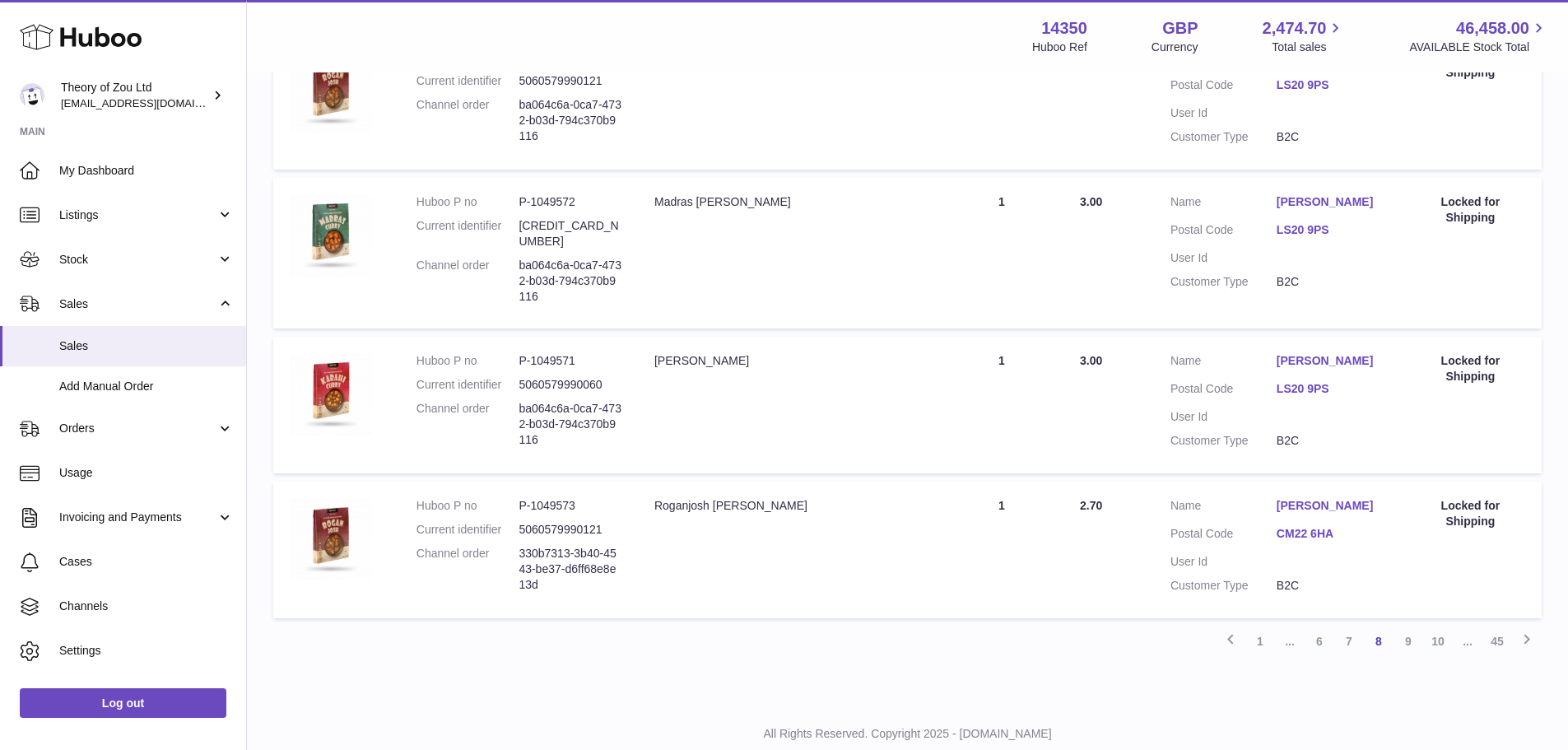
scroll to position [1280, 0]
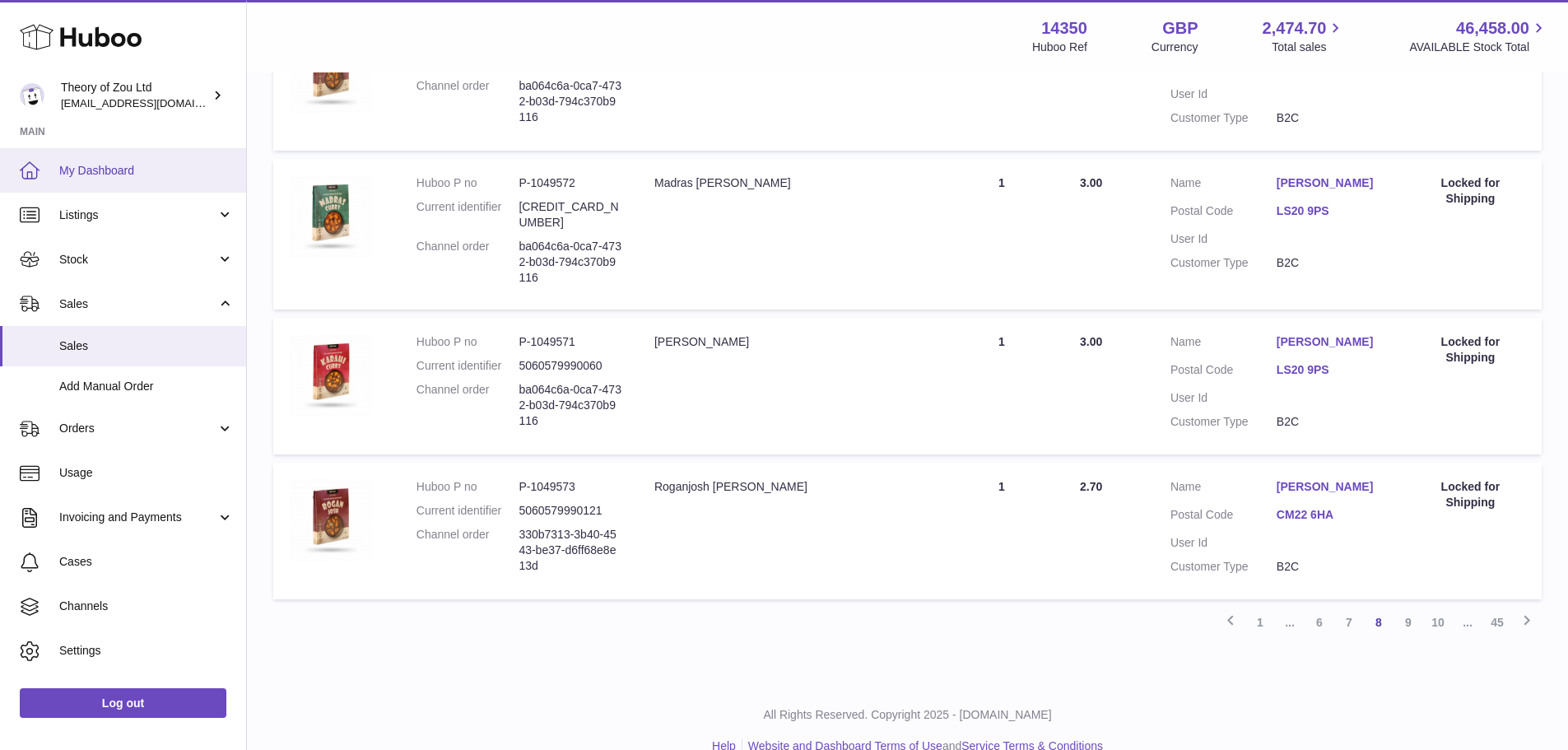
click at [121, 171] on span "My Dashboard" at bounding box center [146, 170] width 175 height 16
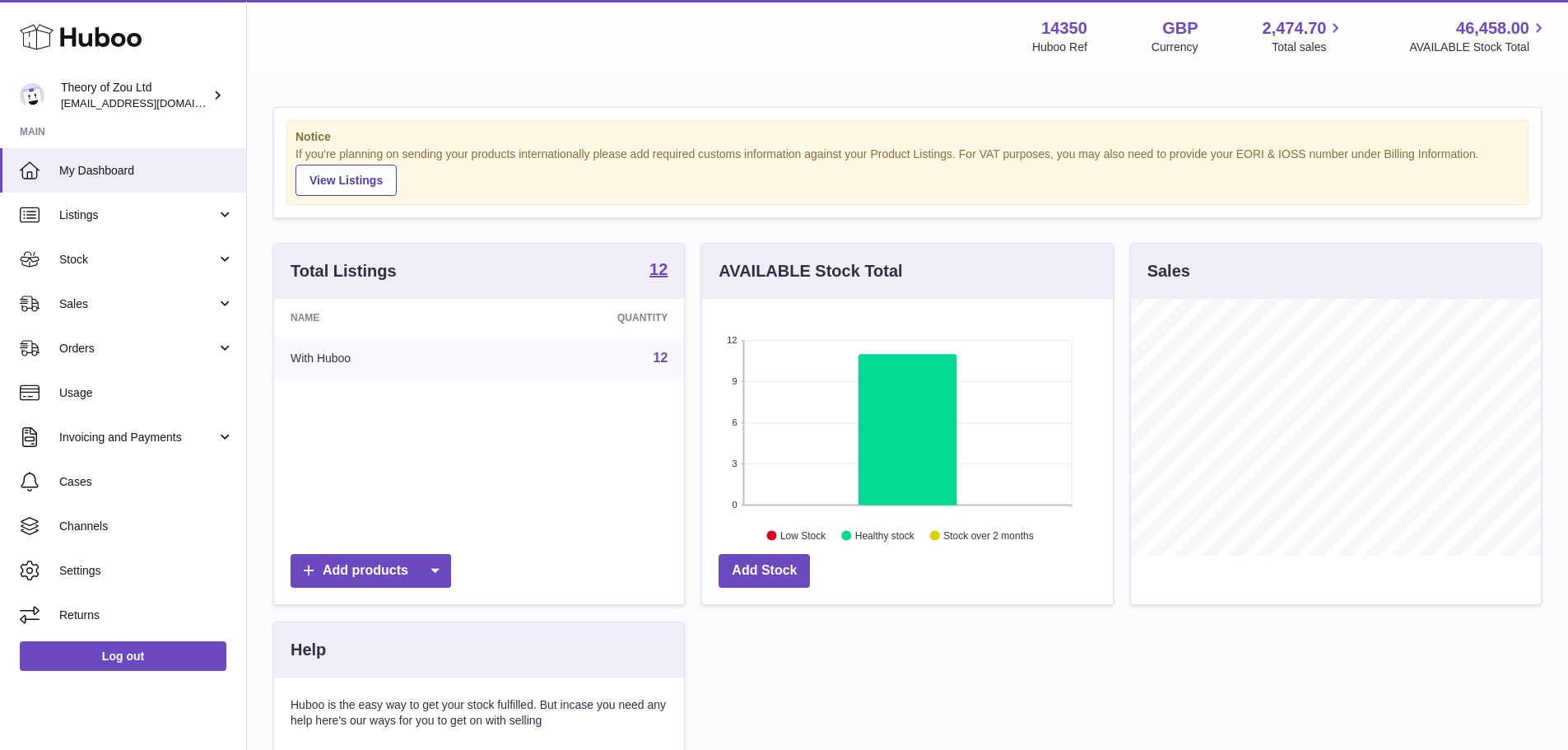
scroll to position [257, 411]
click at [121, 390] on span "Usage" at bounding box center [146, 392] width 175 height 16
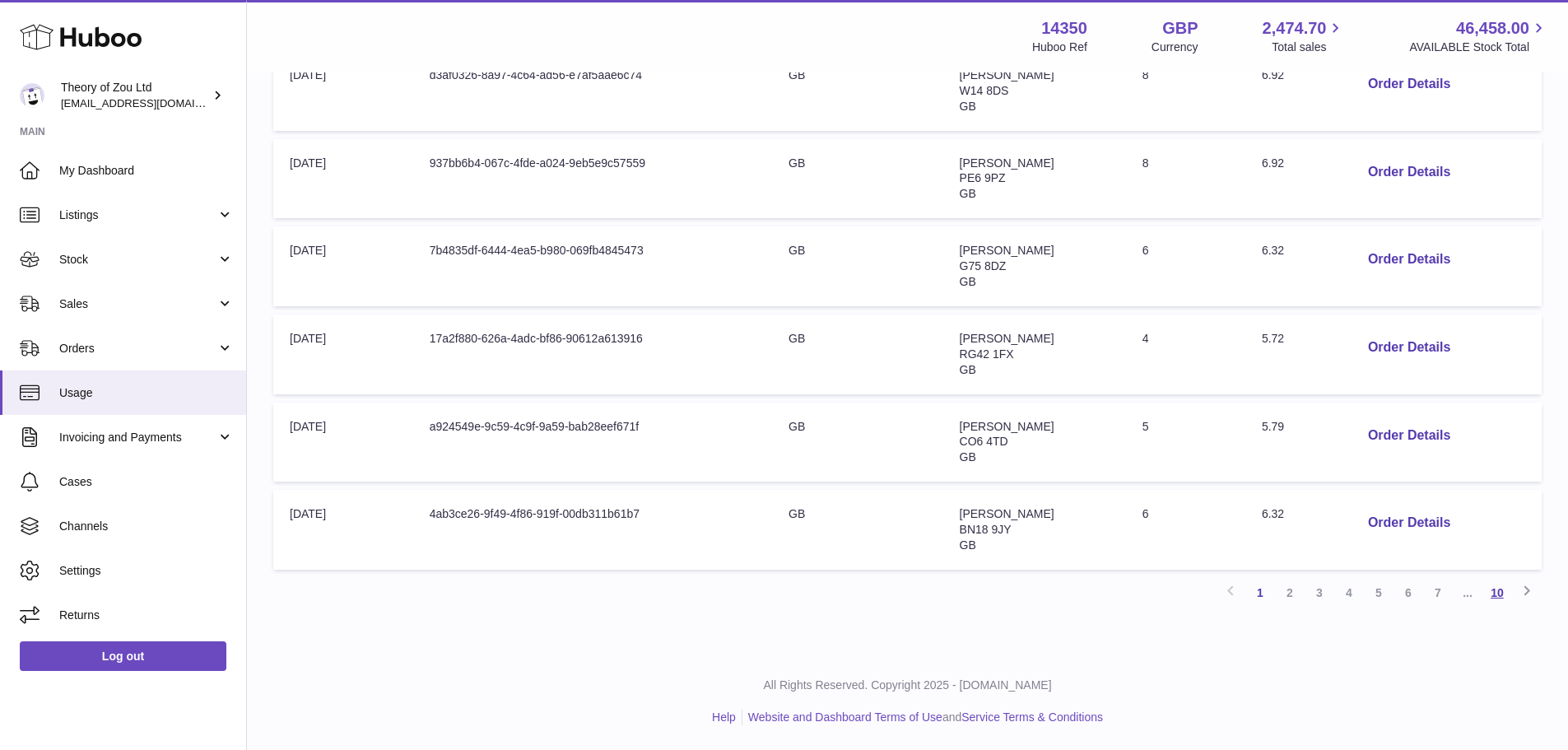
click at [1502, 600] on link "10" at bounding box center [1497, 593] width 30 height 30
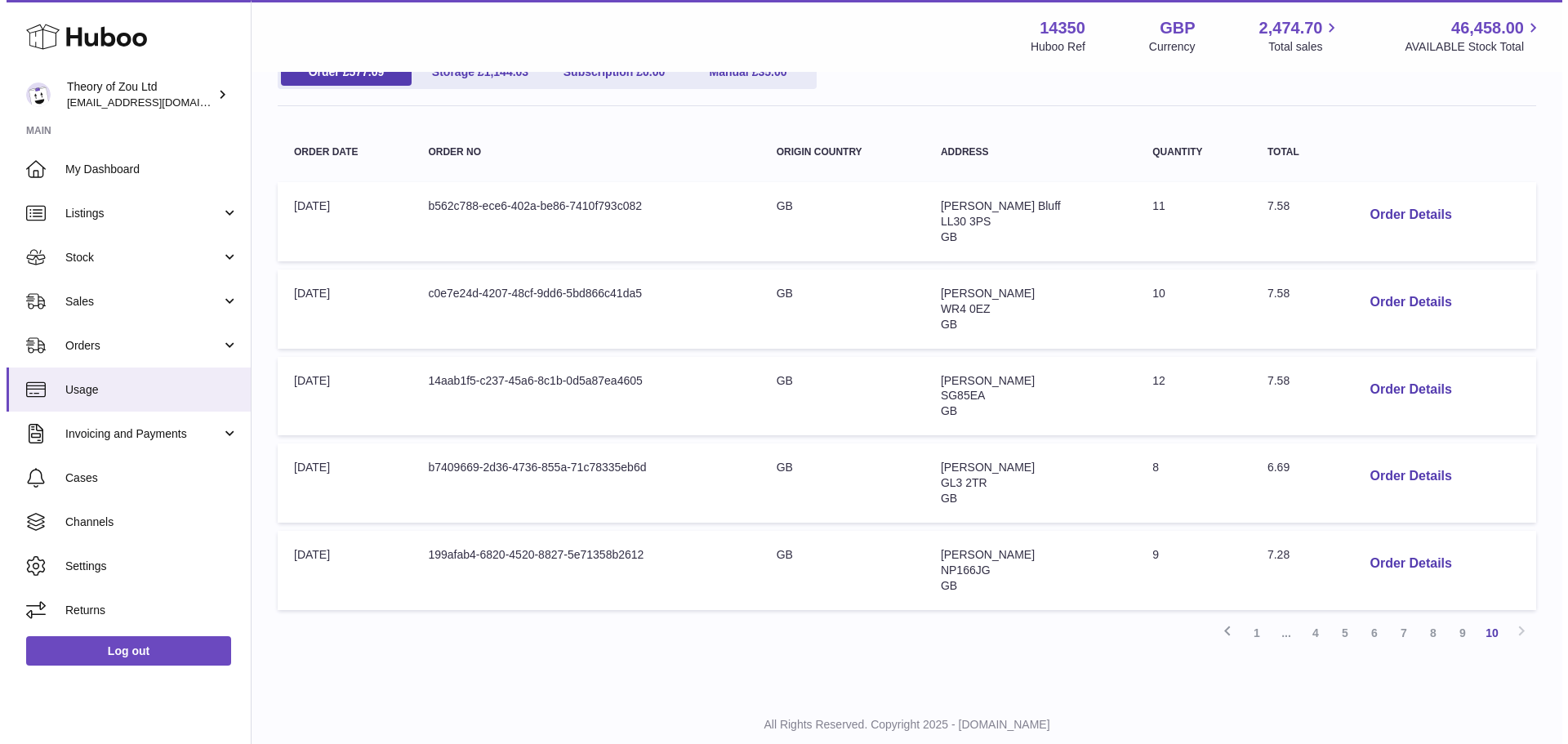
scroll to position [237, 0]
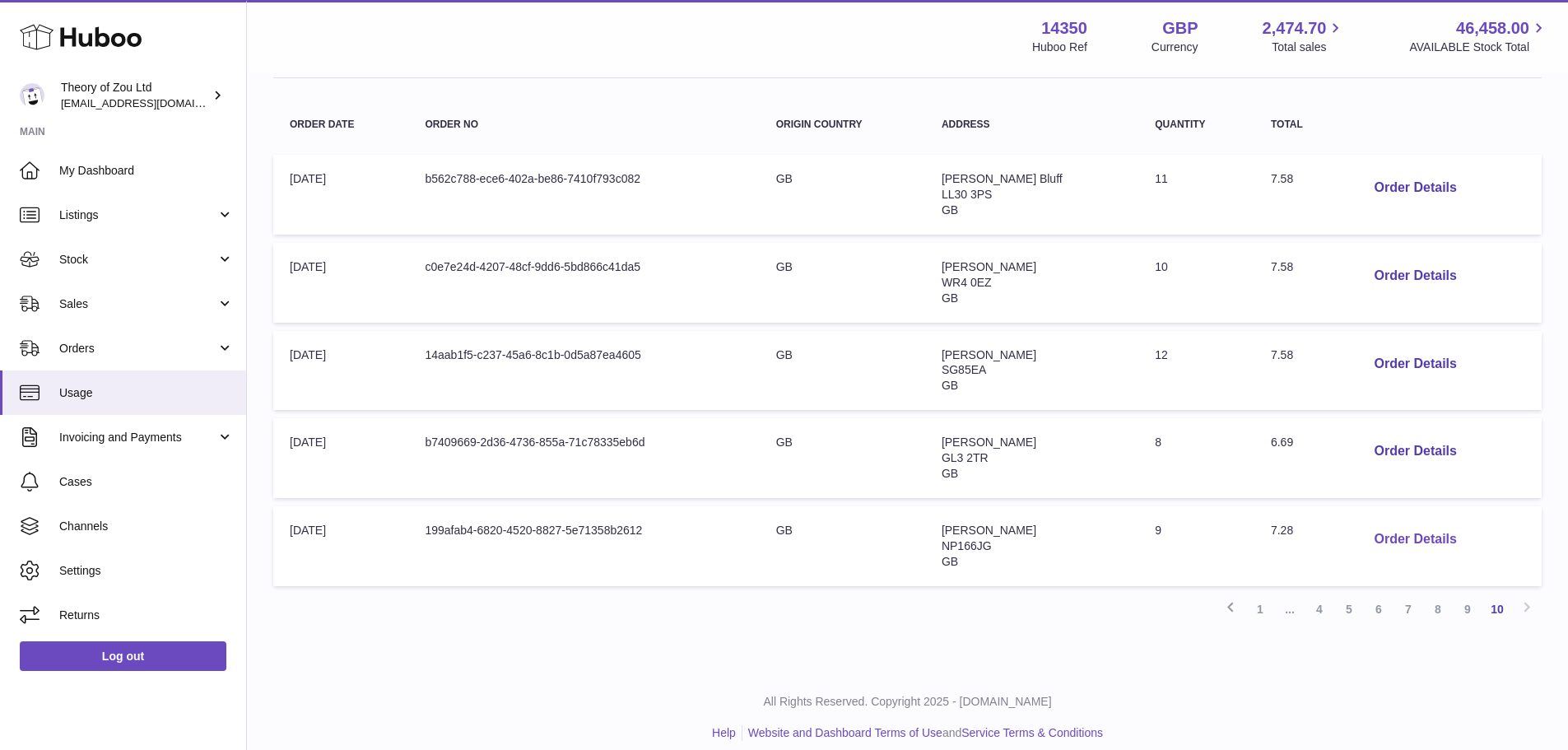
click at [1388, 535] on button "Order Details" at bounding box center [1414, 540] width 109 height 34
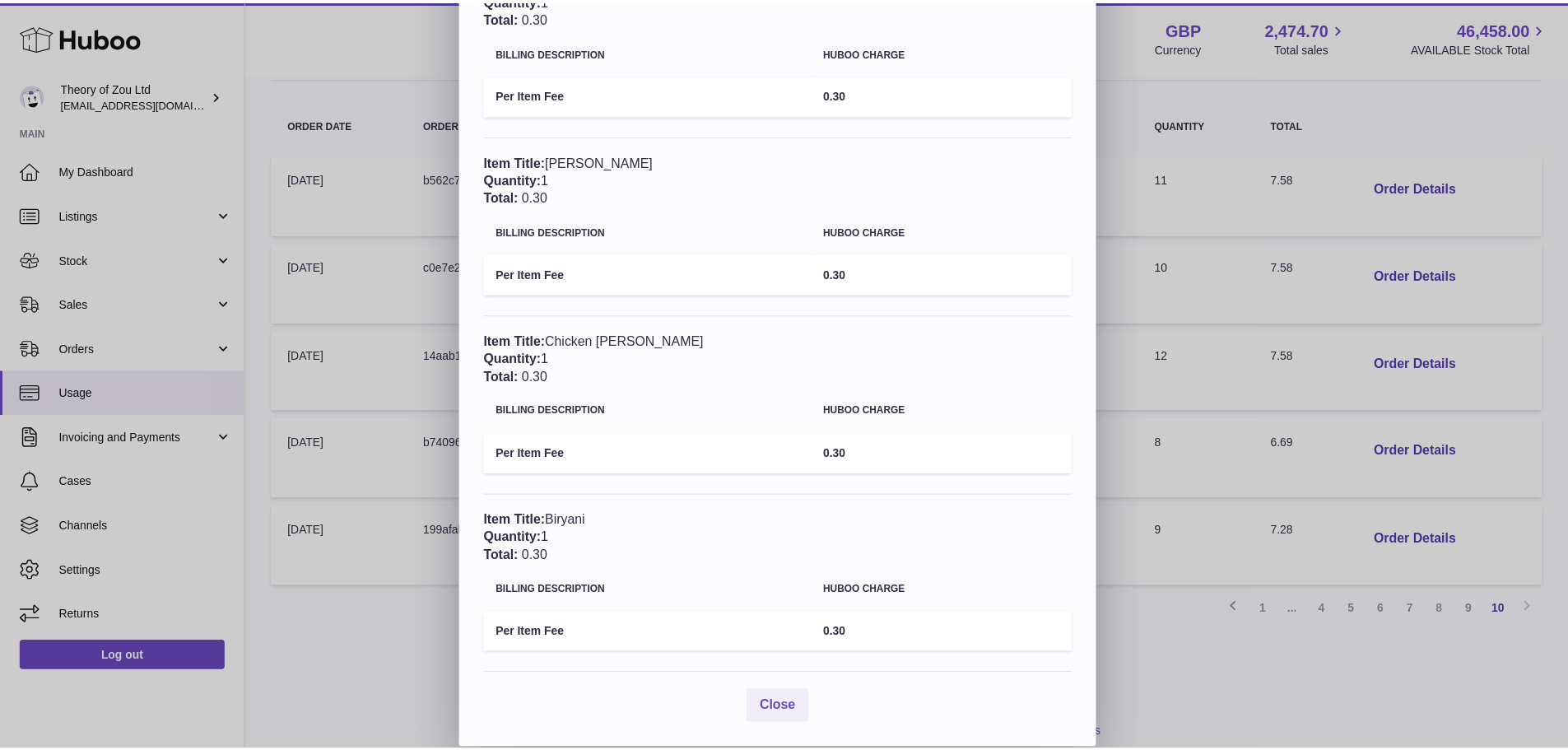
scroll to position [0, 0]
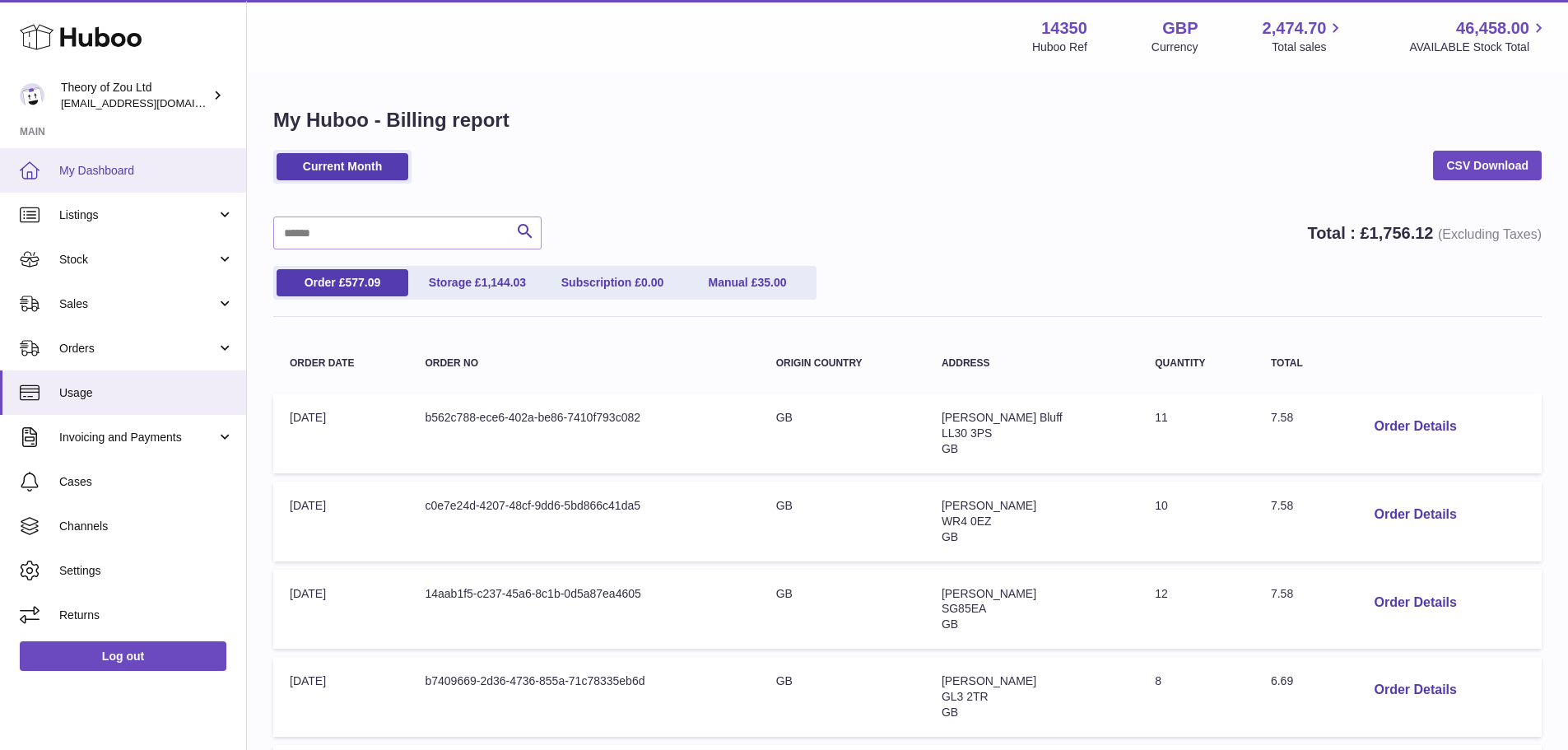
click at [121, 188] on link "My Dashboard" at bounding box center [123, 170] width 246 height 44
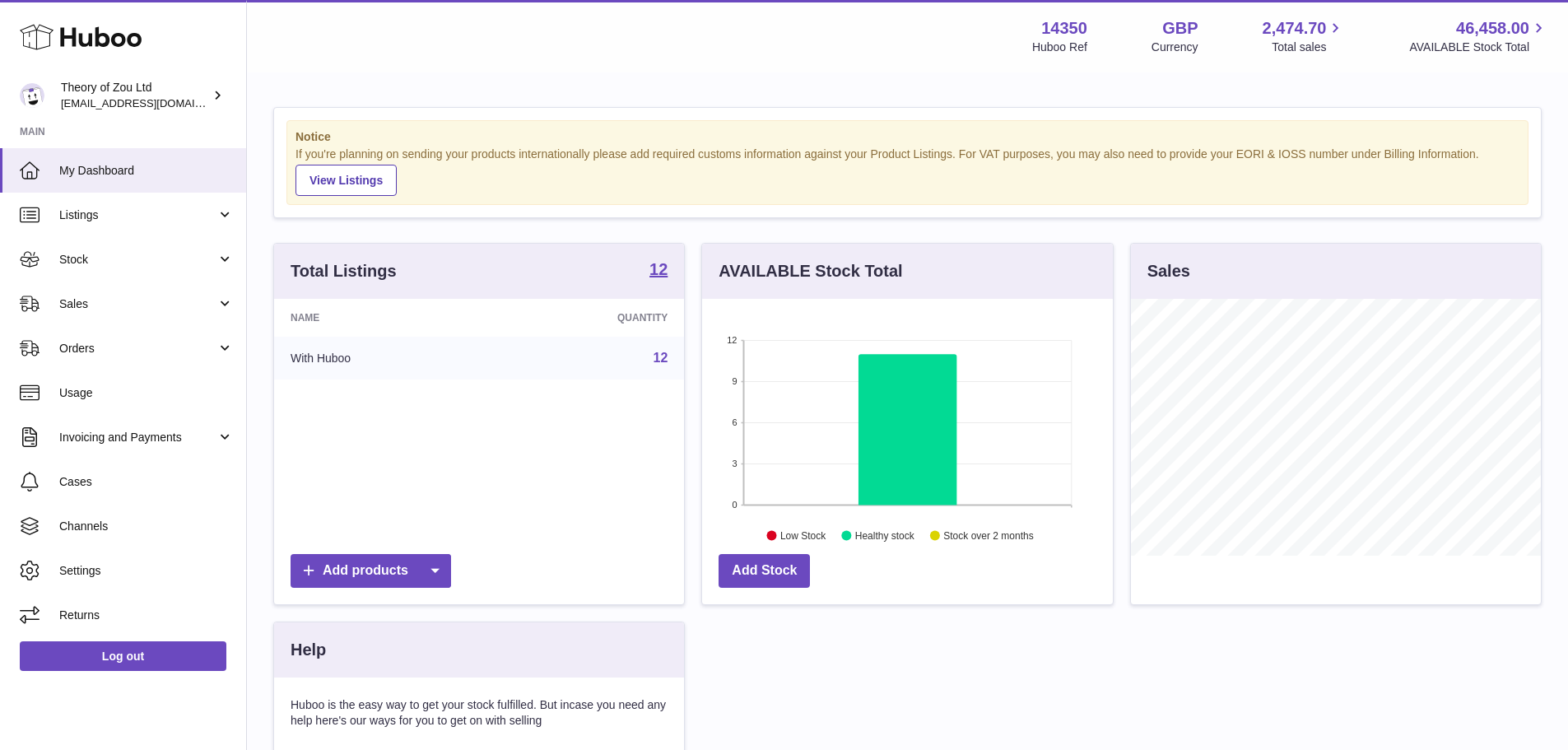
scroll to position [257, 411]
